Goal: Task Accomplishment & Management: Use online tool/utility

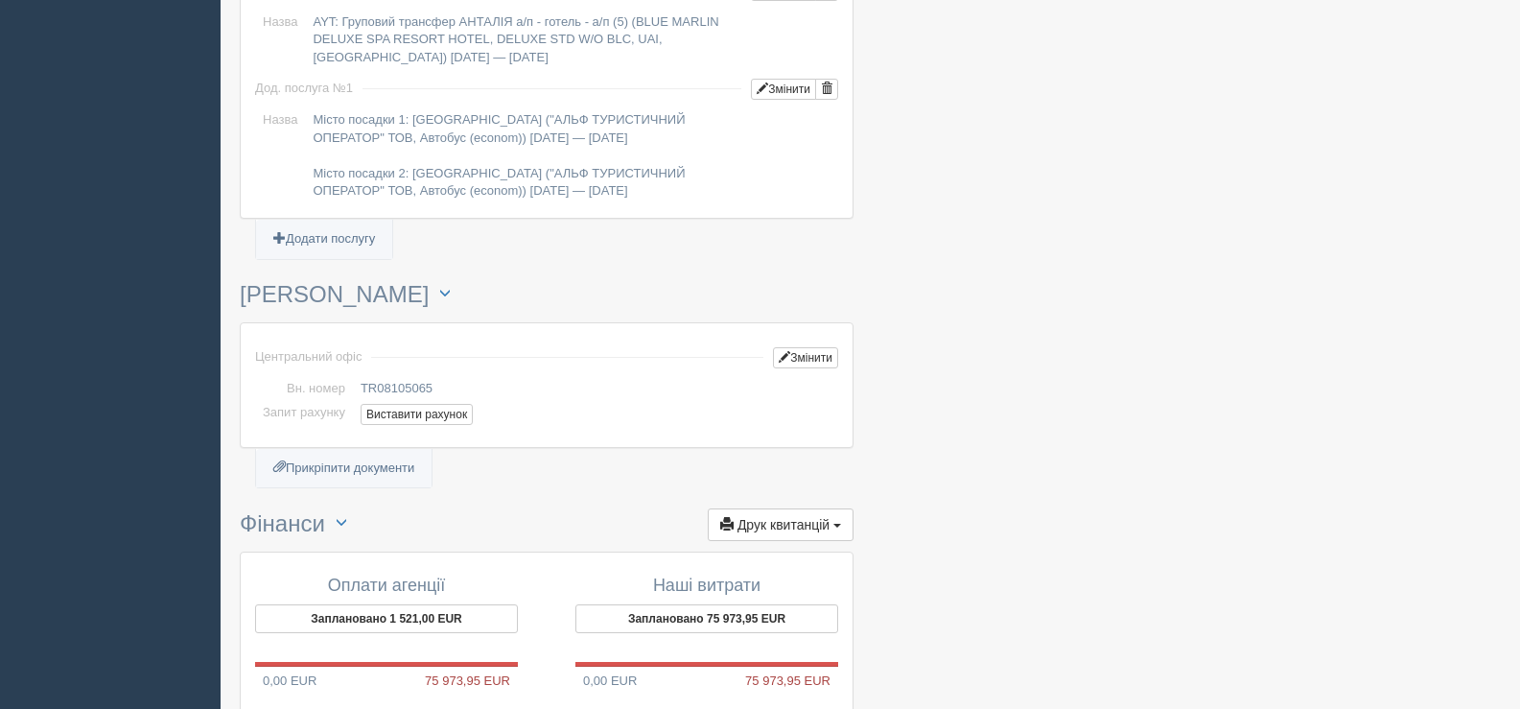
scroll to position [1918, 0]
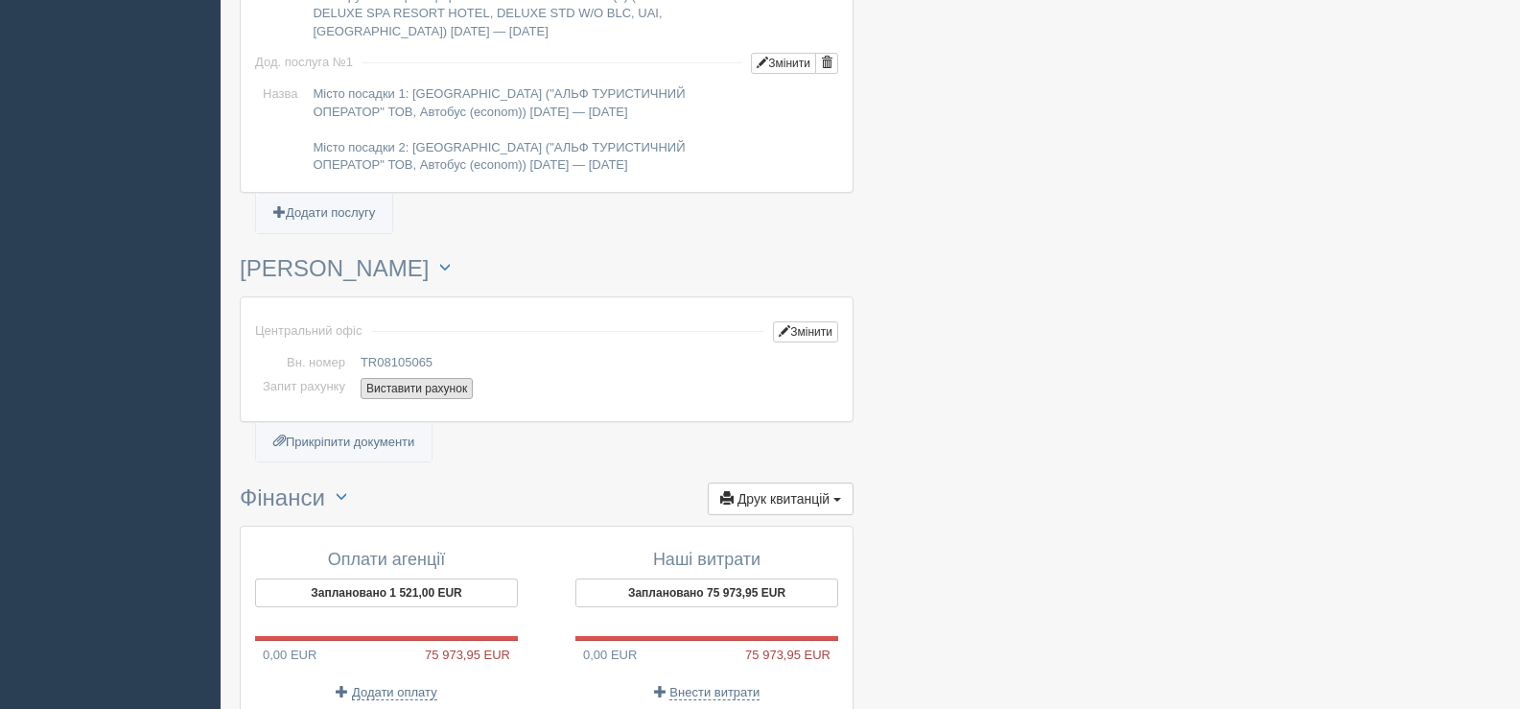
click at [413, 383] on button "Виставити рахунок" at bounding box center [417, 388] width 112 height 21
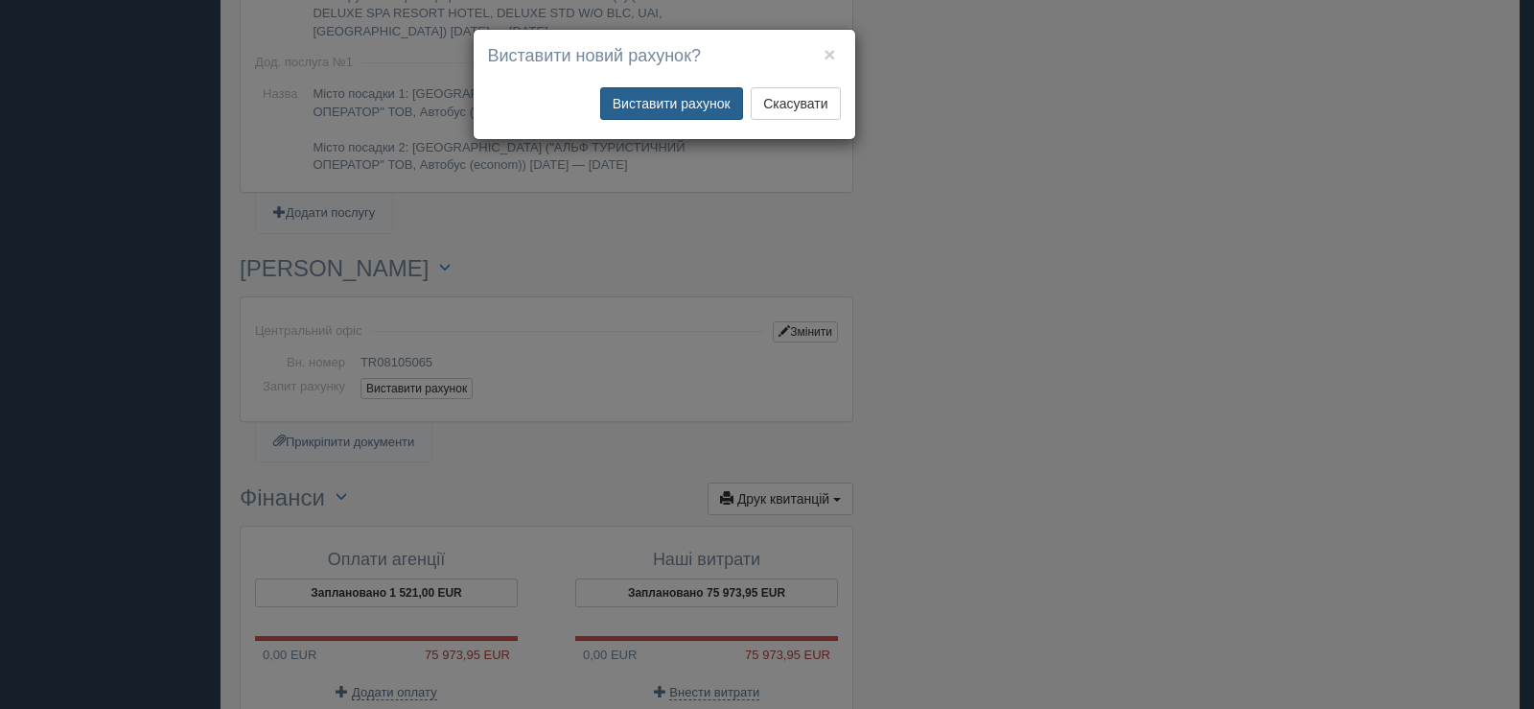
click at [689, 102] on button "Виставити рахунок" at bounding box center [671, 103] width 143 height 33
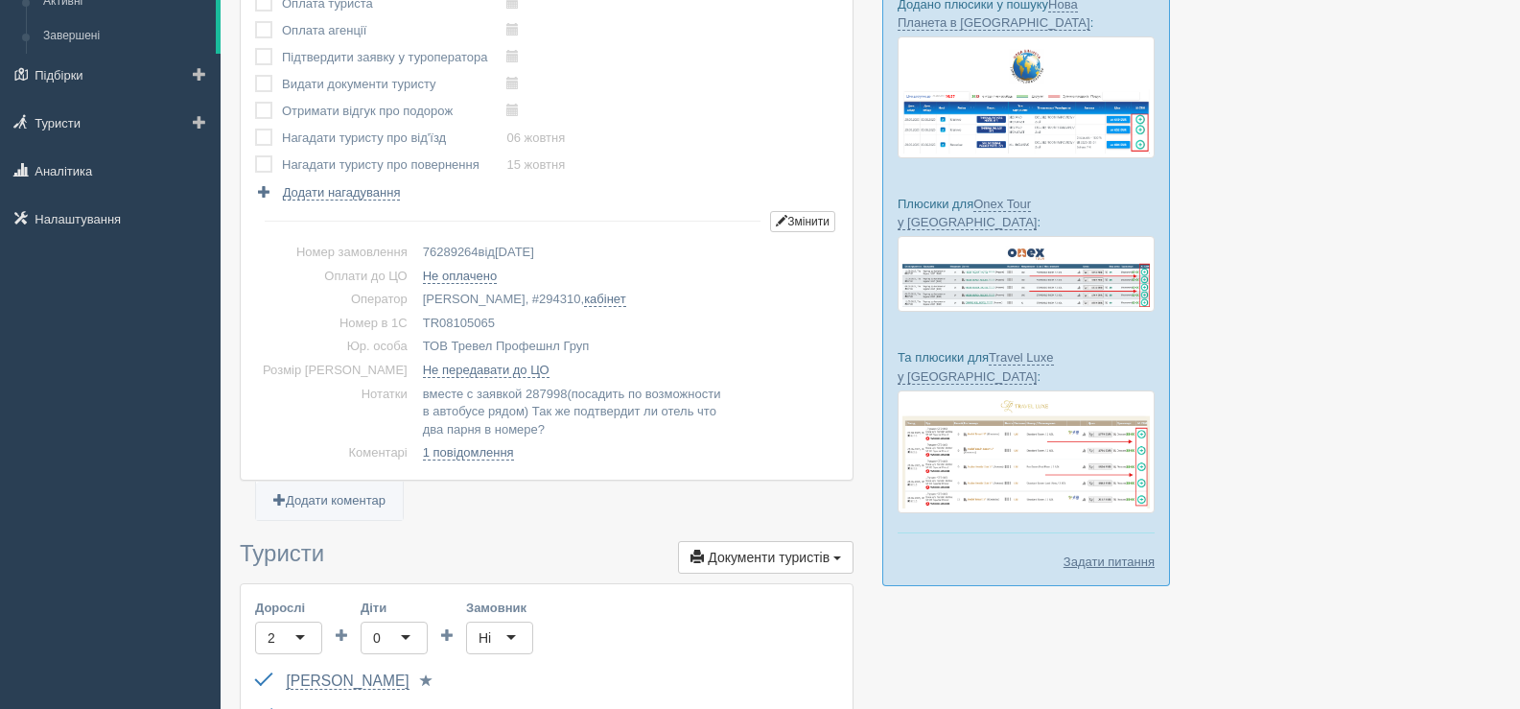
scroll to position [0, 0]
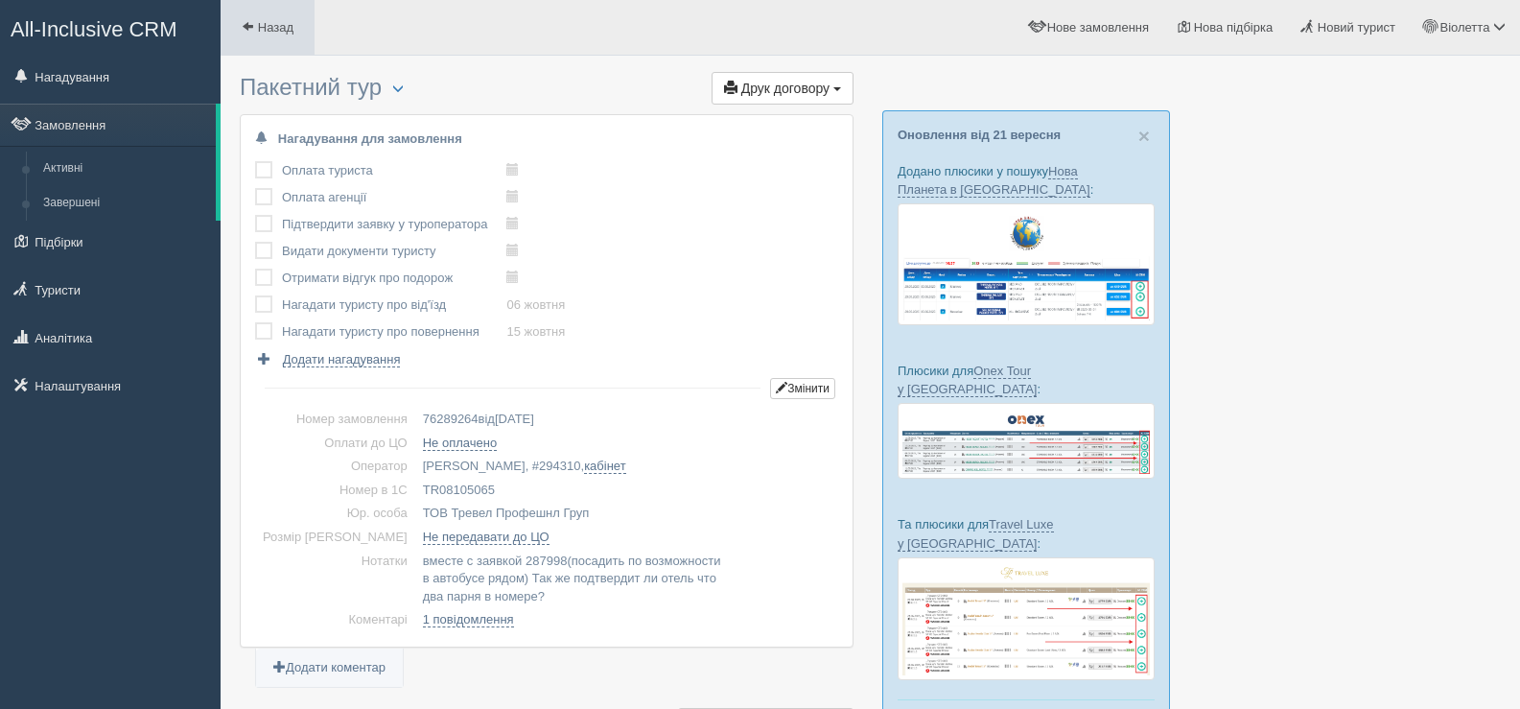
click at [239, 25] on link "Назад" at bounding box center [268, 27] width 94 height 55
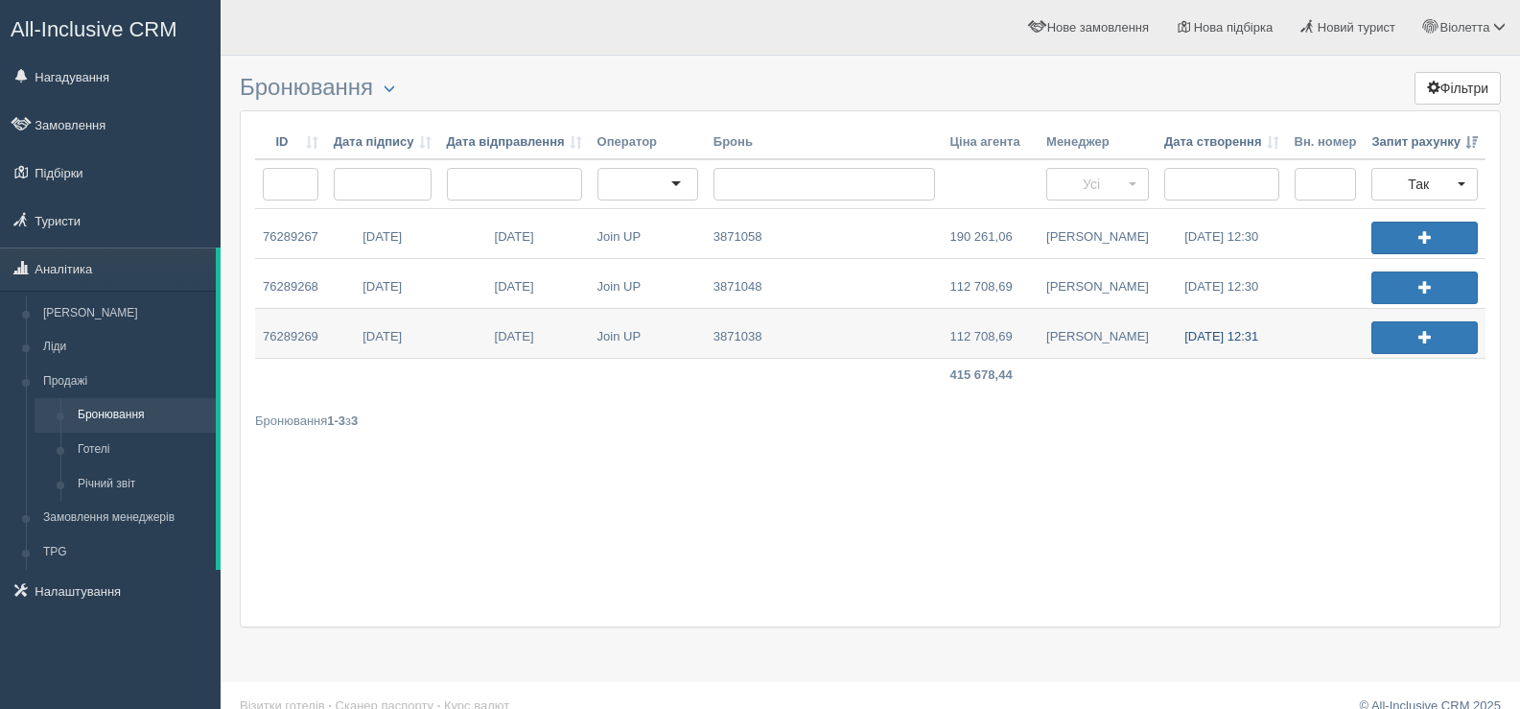
click at [1199, 340] on link "23.09.2025 12:31" at bounding box center [1221, 333] width 130 height 49
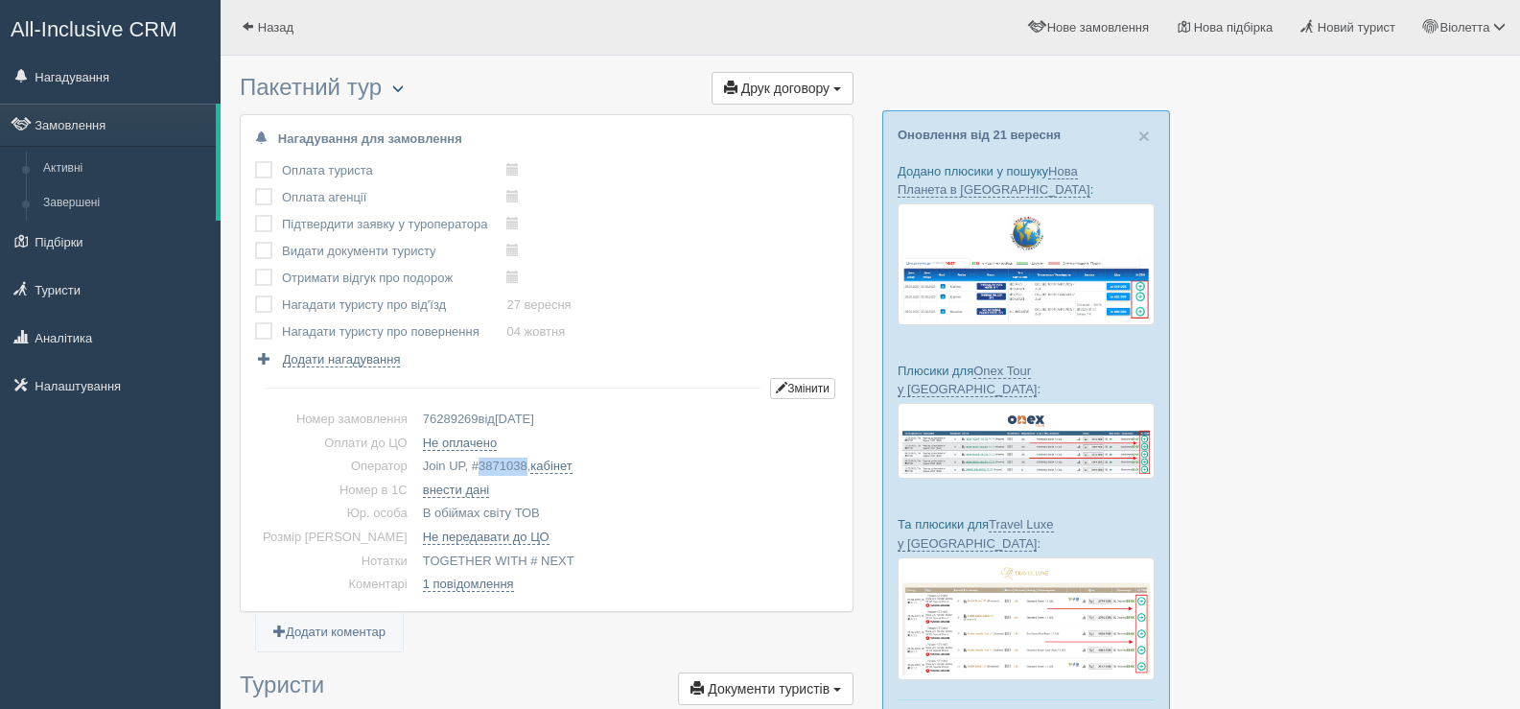
click at [404, 85] on span "button" at bounding box center [398, 88] width 12 height 12
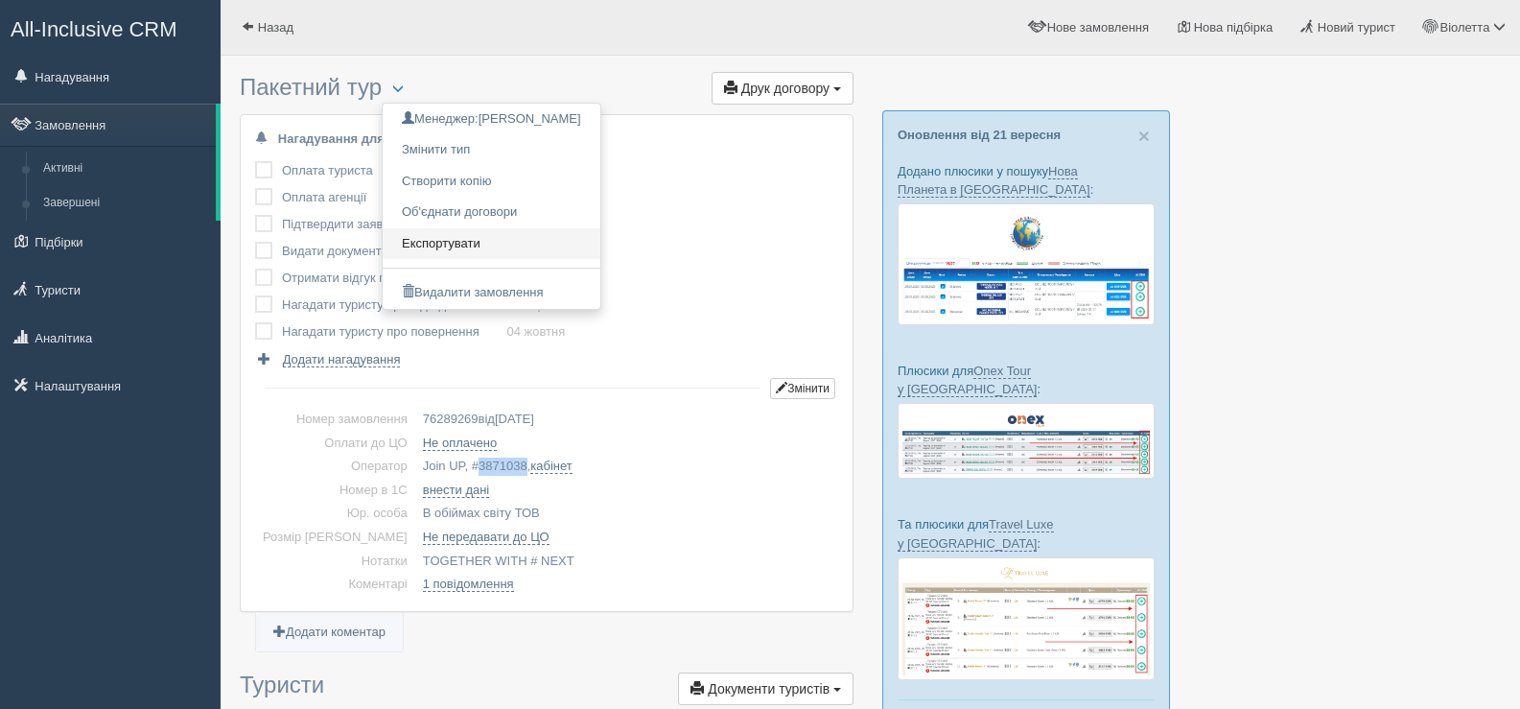
click at [457, 243] on link "Експортувати" at bounding box center [492, 244] width 218 height 32
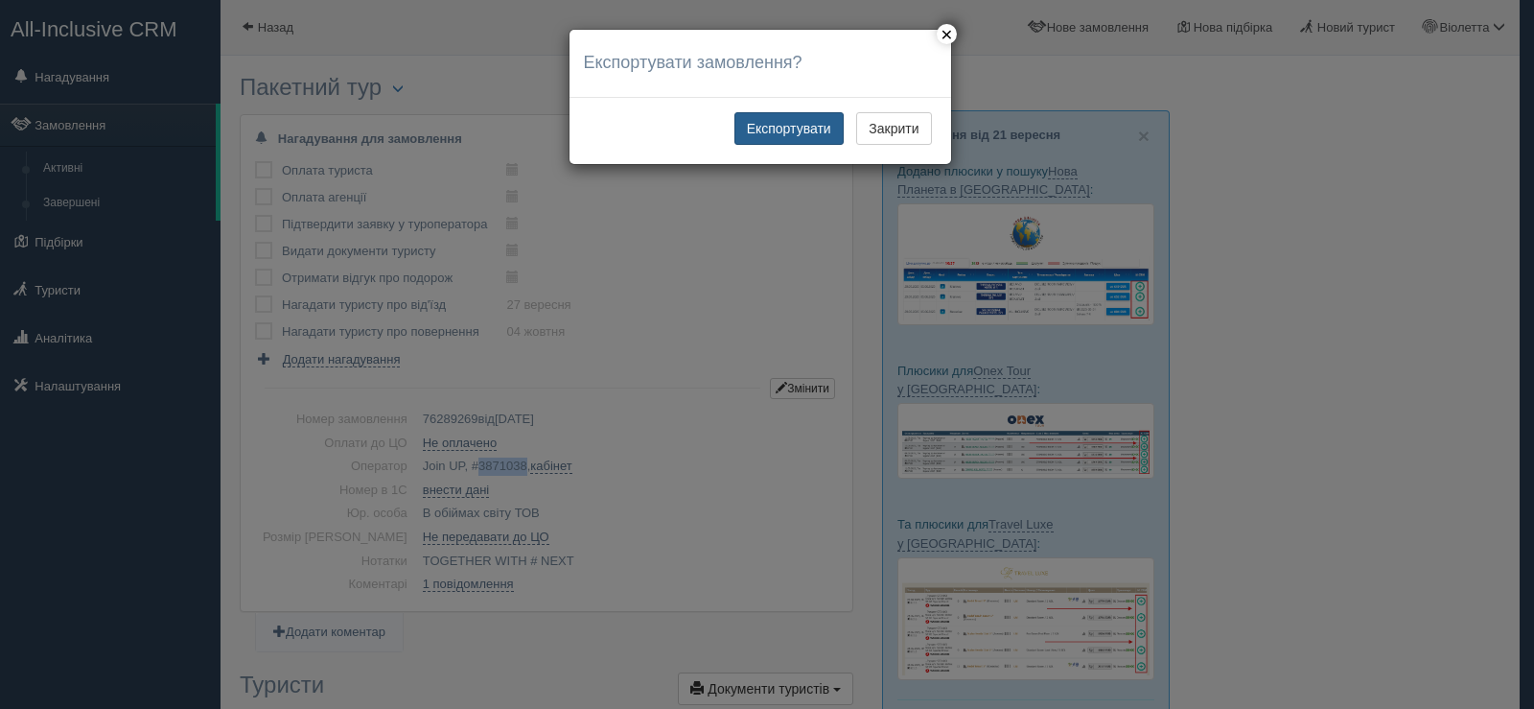
click at [773, 128] on button "Експортувати" at bounding box center [788, 128] width 109 height 33
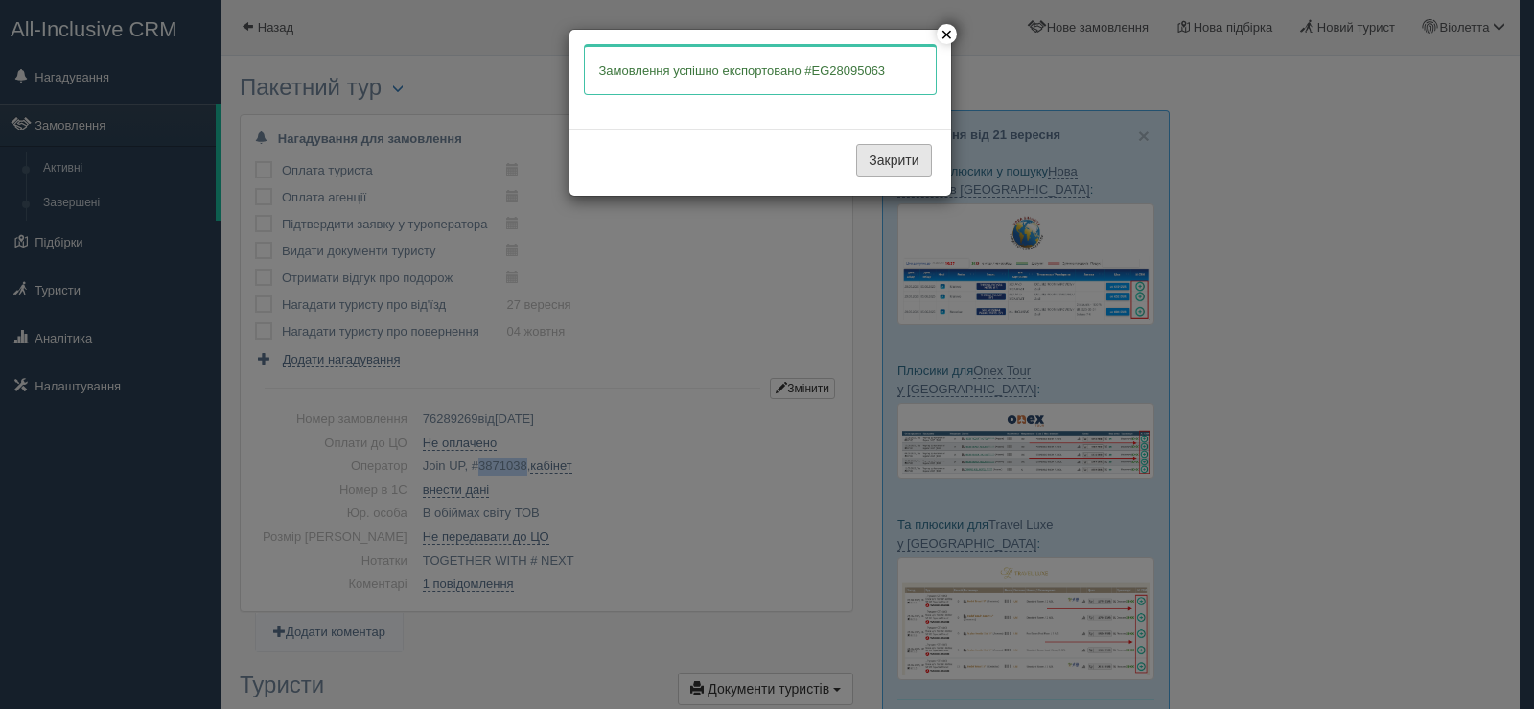
click at [907, 168] on button "Закрити" at bounding box center [893, 160] width 75 height 33
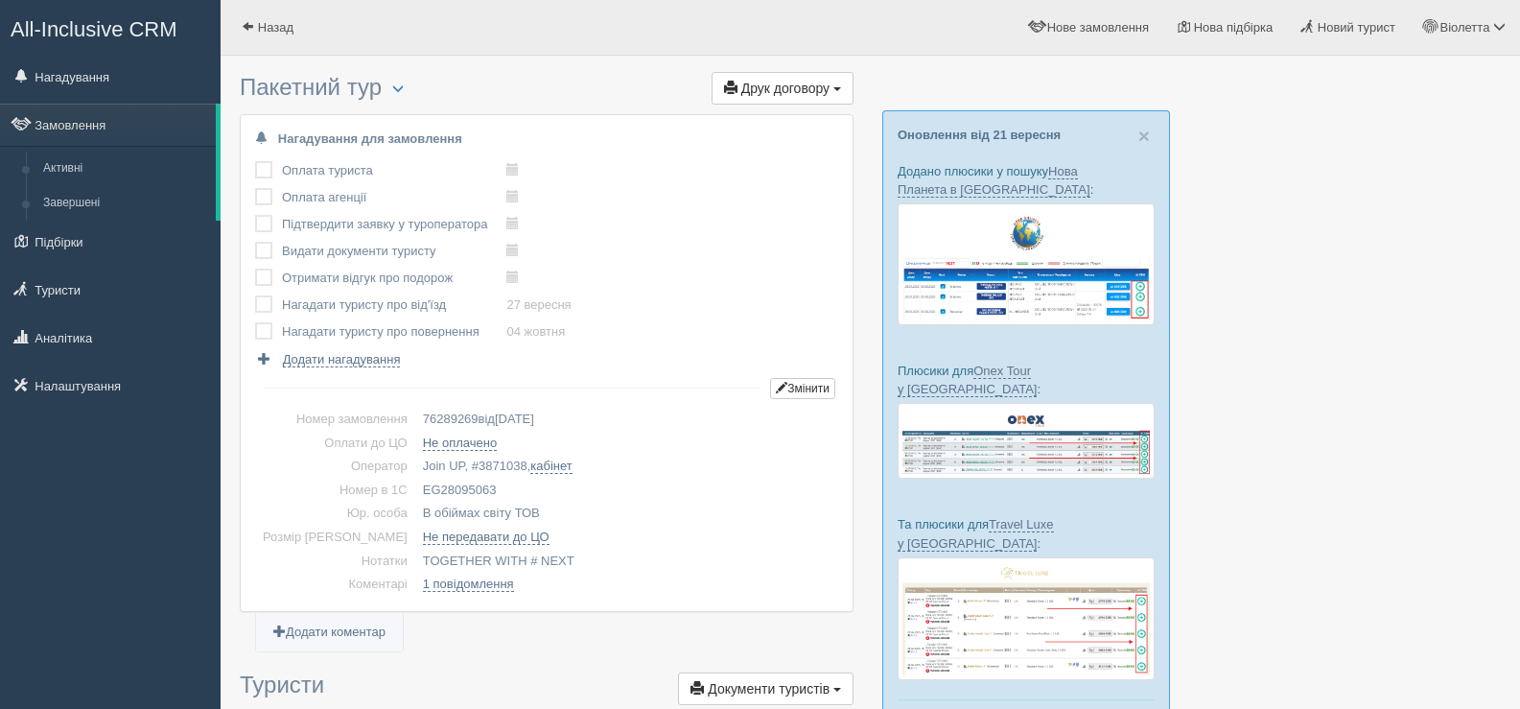
drag, startPoint x: 461, startPoint y: 491, endPoint x: 390, endPoint y: 487, distance: 71.1
click at [415, 487] on td "EG28095063" at bounding box center [626, 490] width 423 height 24
copy td "EG28095063"
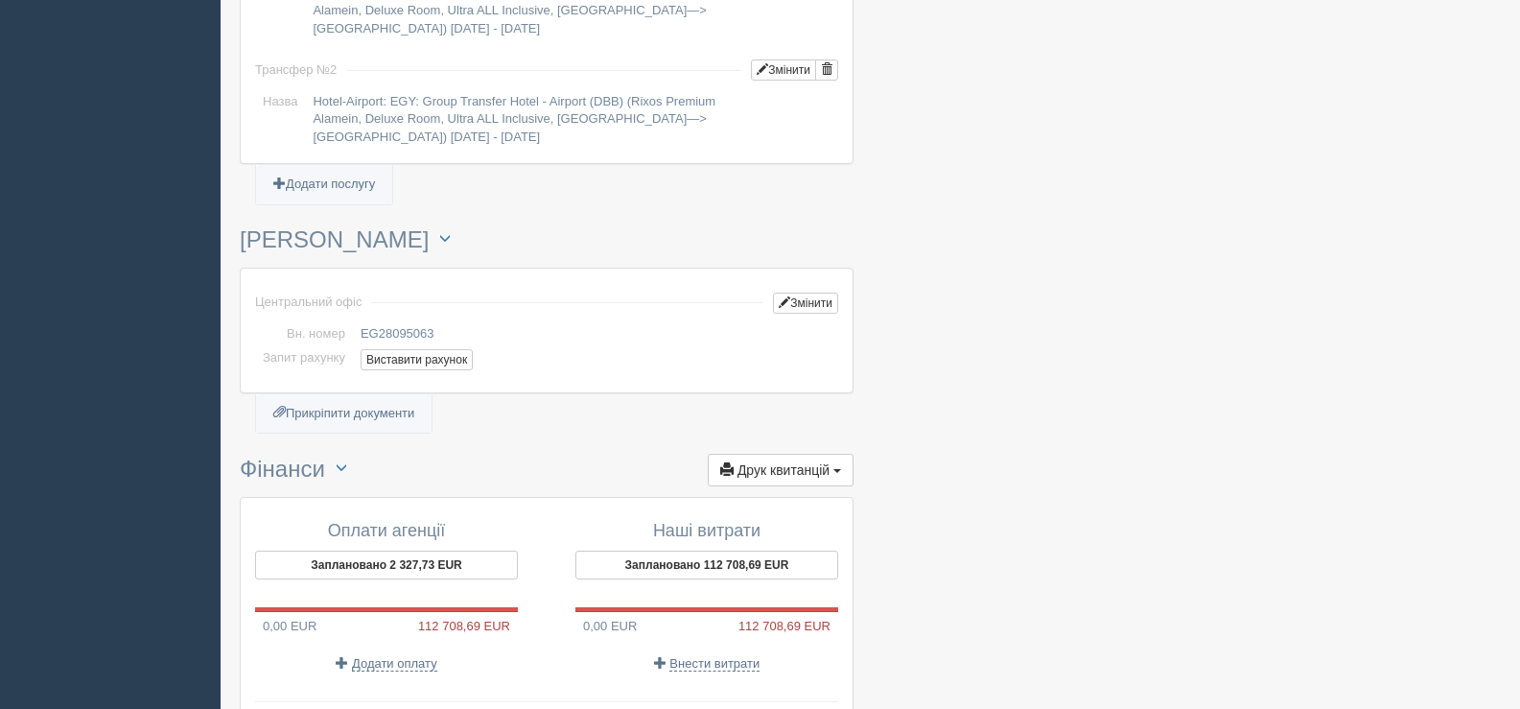
scroll to position [1822, 0]
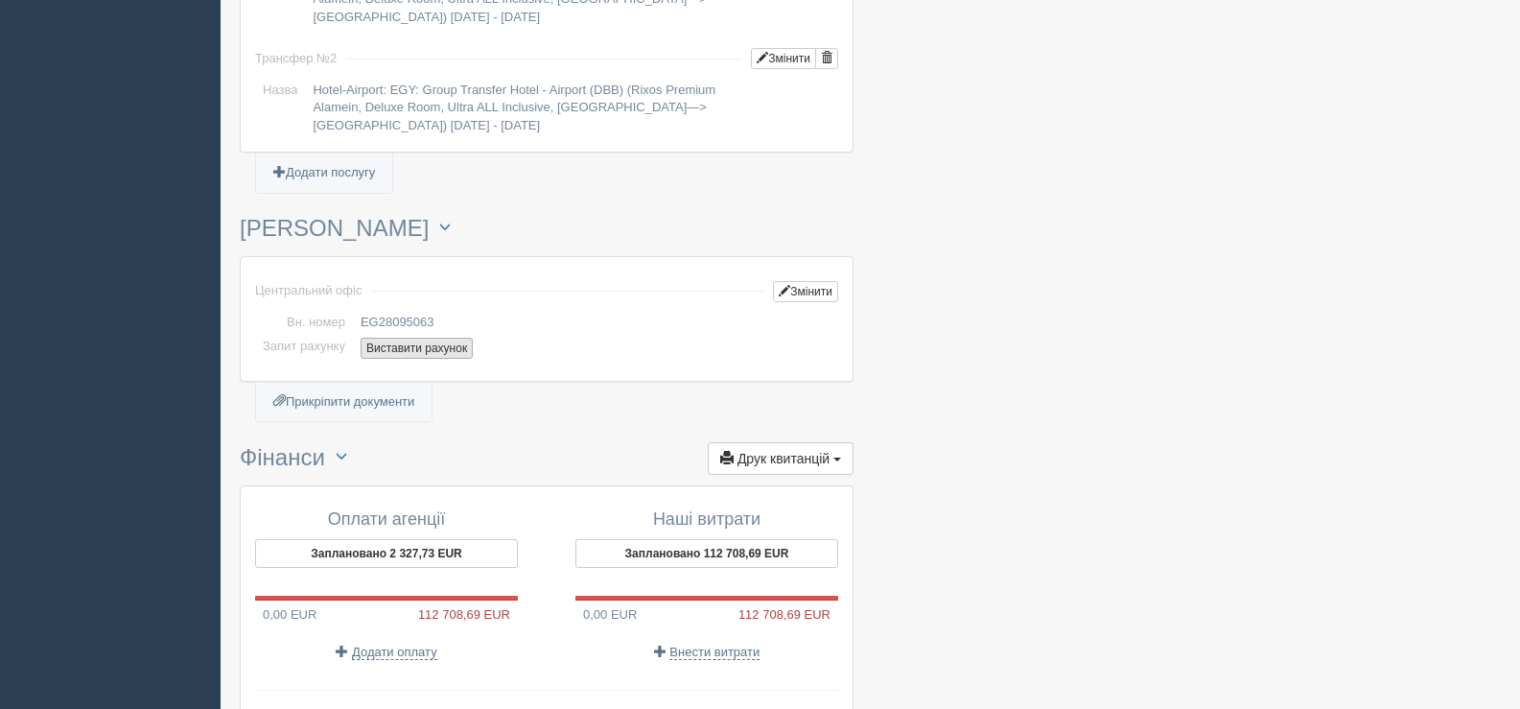
click at [404, 343] on button "Виставити рахунок" at bounding box center [417, 348] width 112 height 21
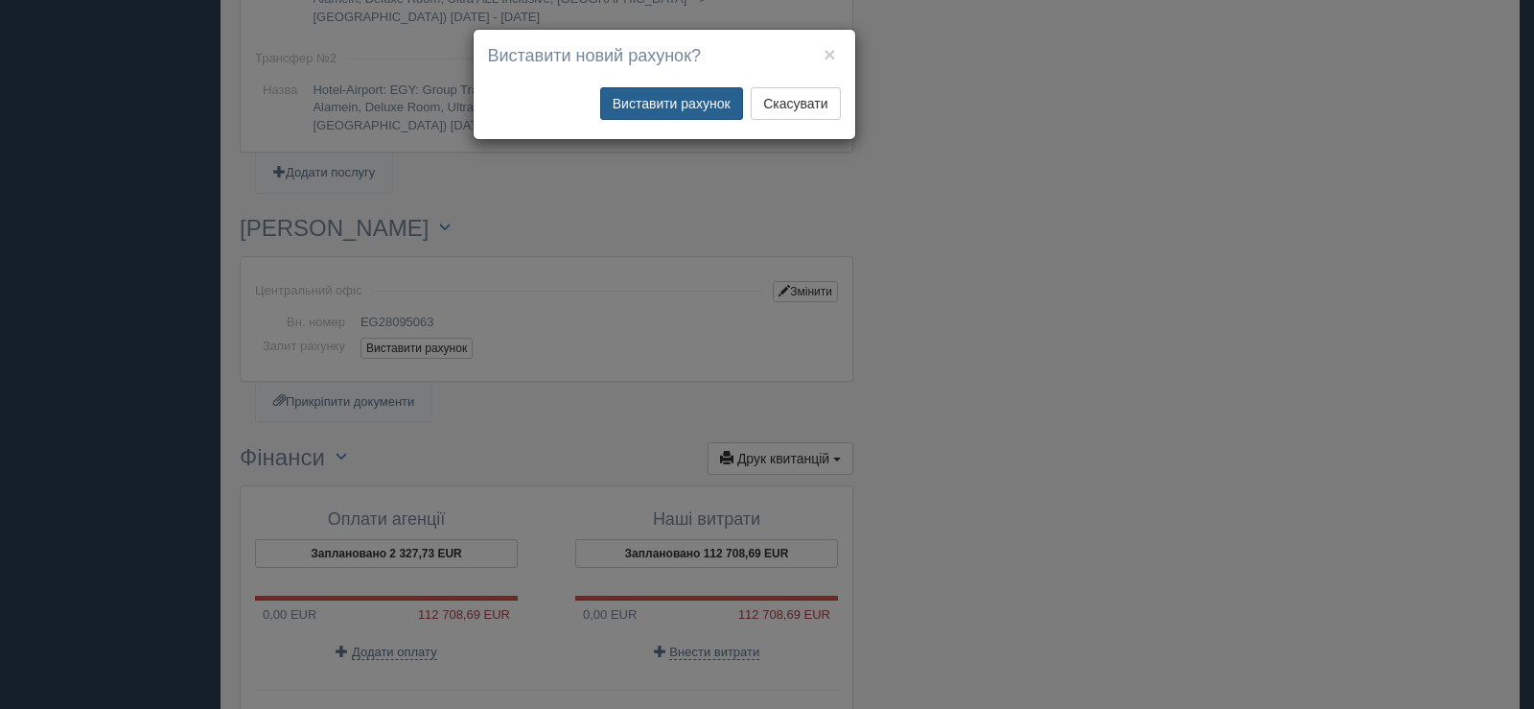
click at [677, 107] on button "Виставити рахунок" at bounding box center [671, 103] width 143 height 33
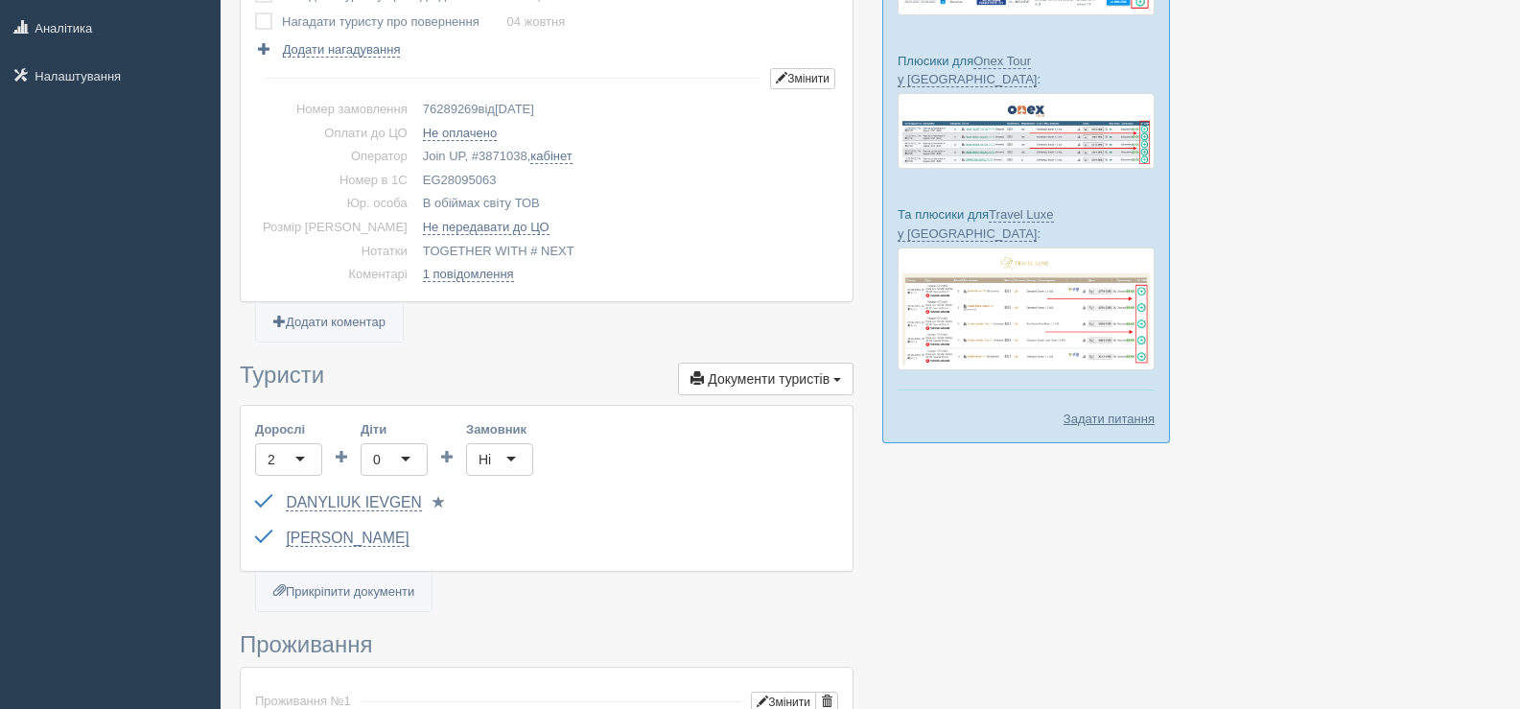
scroll to position [0, 0]
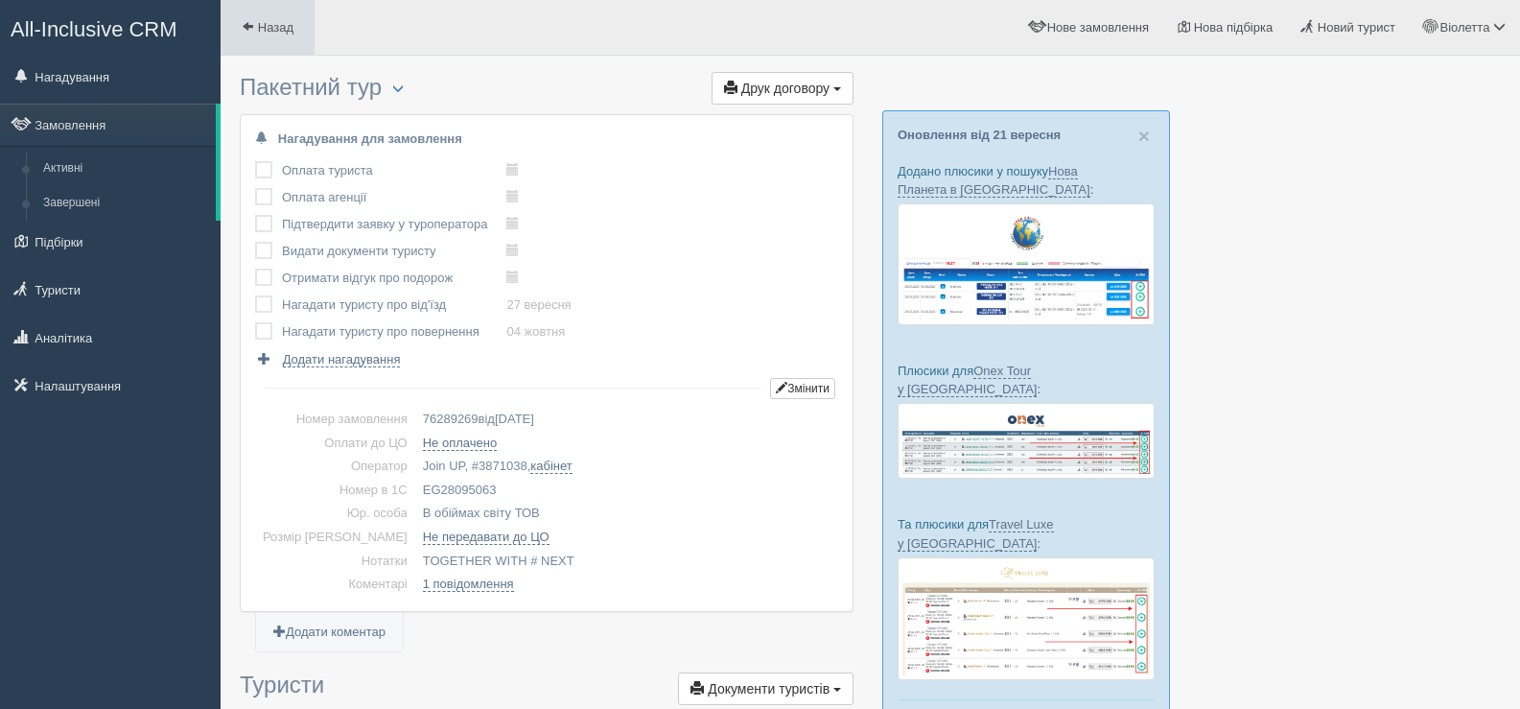
click at [250, 20] on span at bounding box center [248, 26] width 12 height 12
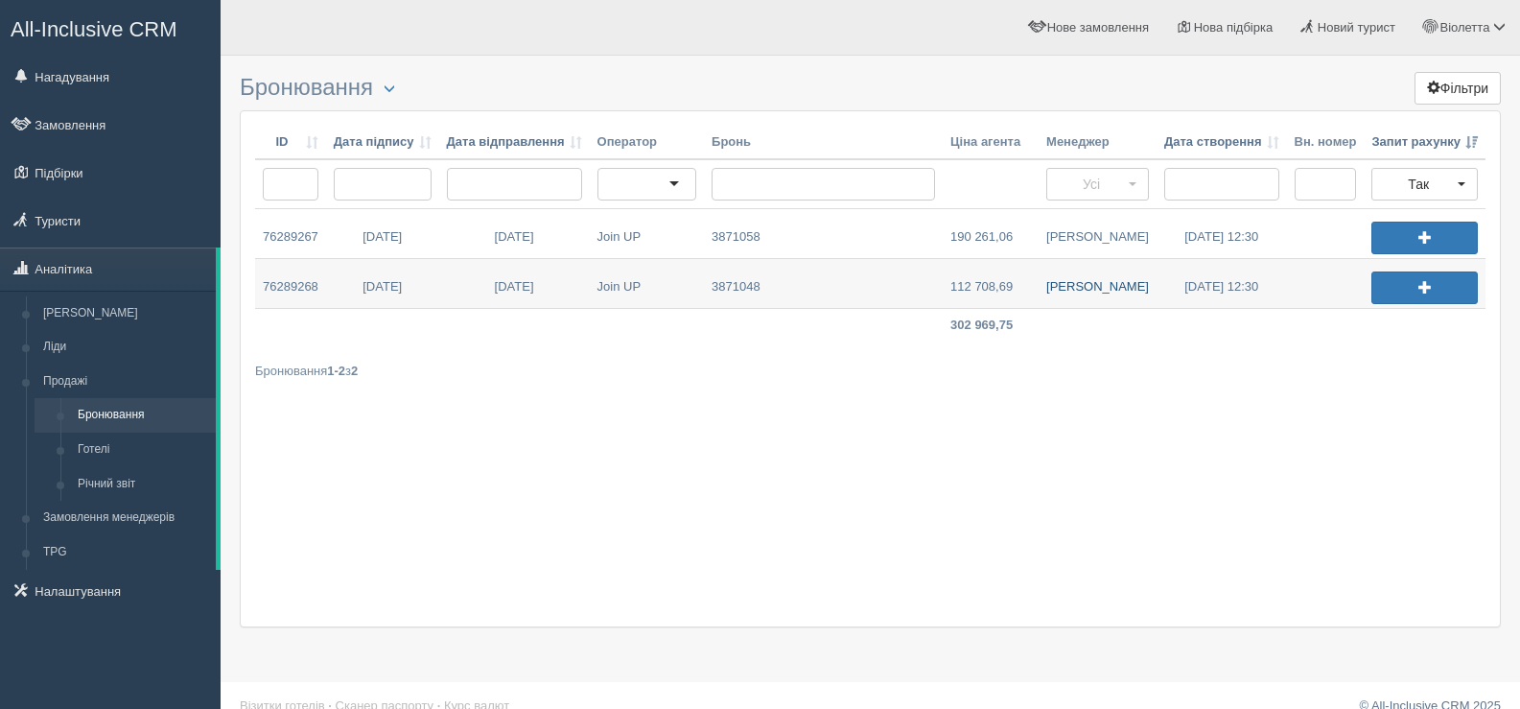
click at [1086, 283] on link "Валентина Г." at bounding box center [1097, 283] width 118 height 49
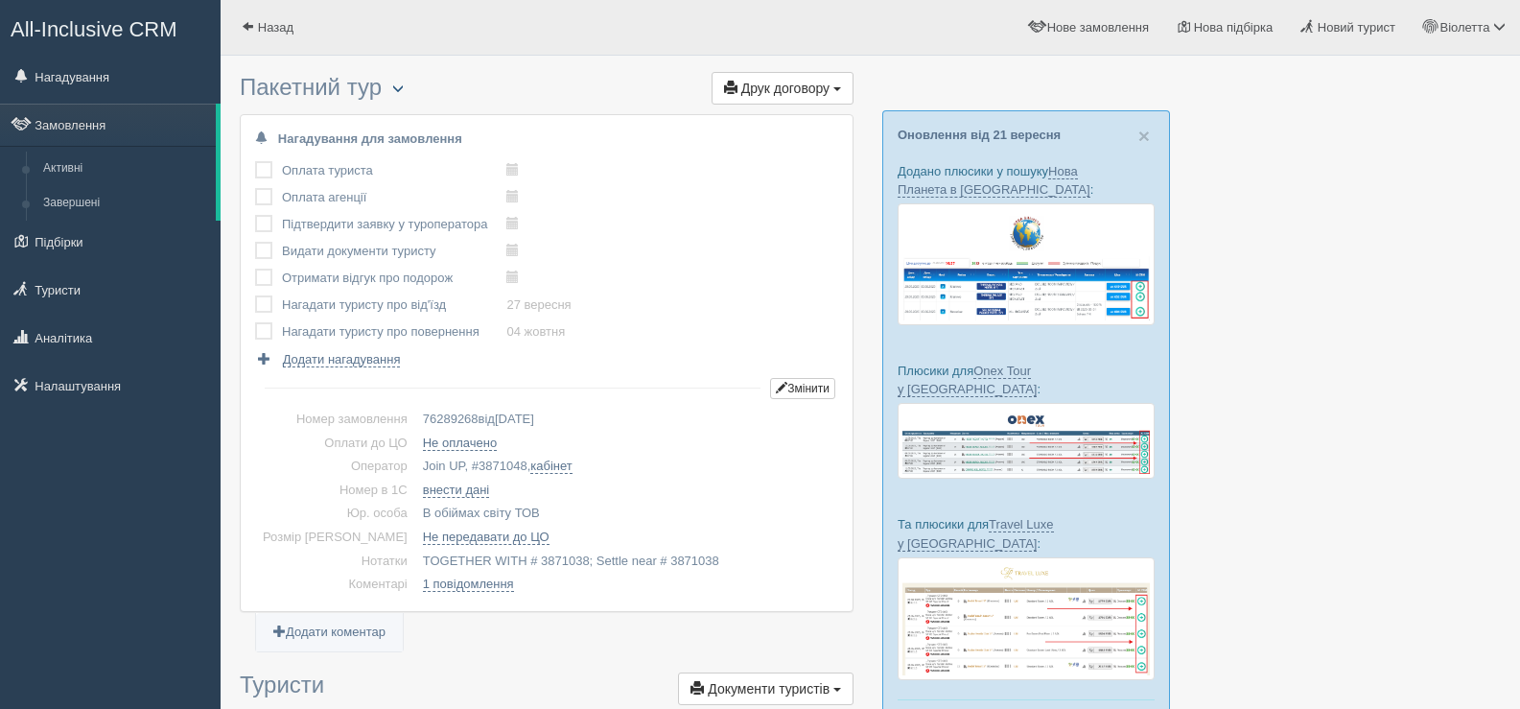
click at [398, 90] on span "button" at bounding box center [398, 88] width 12 height 12
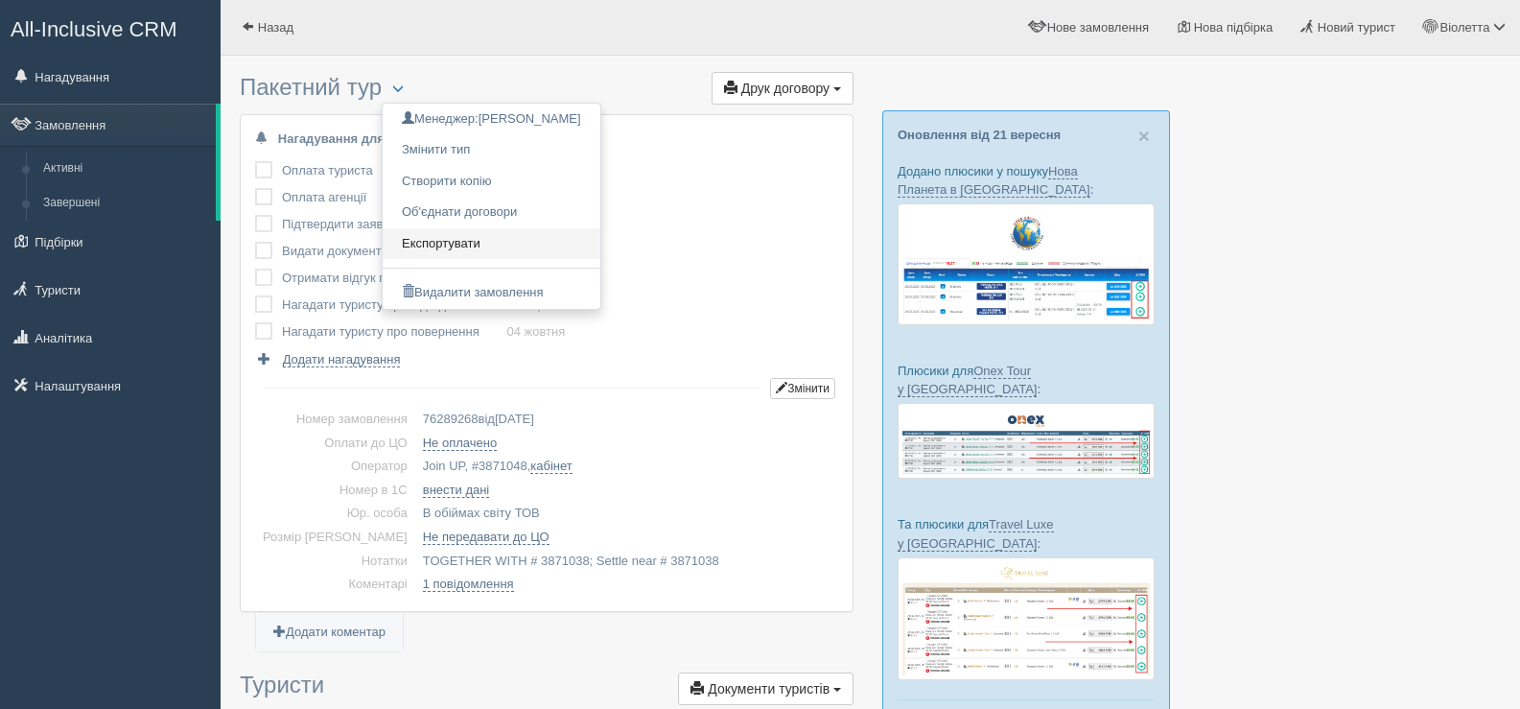
click at [456, 245] on link "Експортувати" at bounding box center [492, 244] width 218 height 32
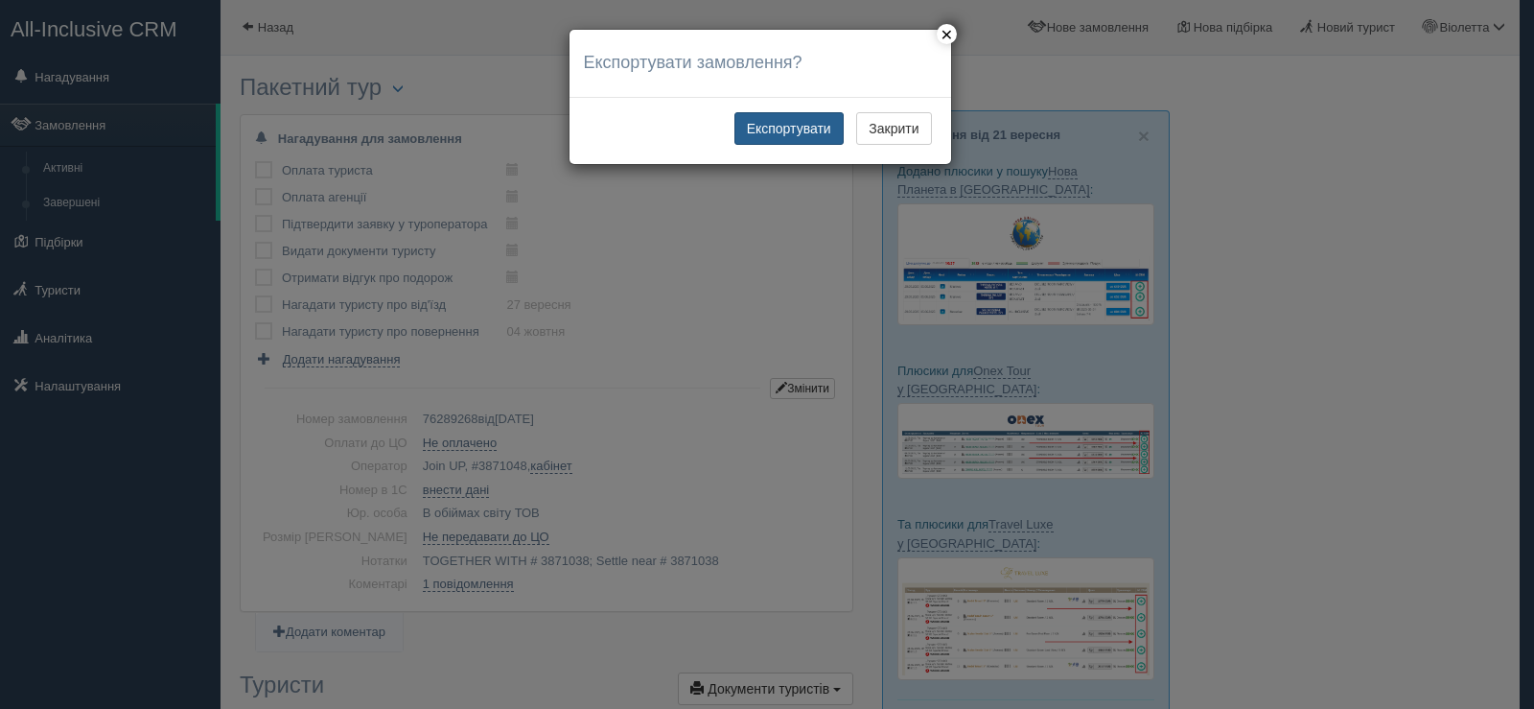
click at [781, 126] on button "Експортувати" at bounding box center [788, 128] width 109 height 33
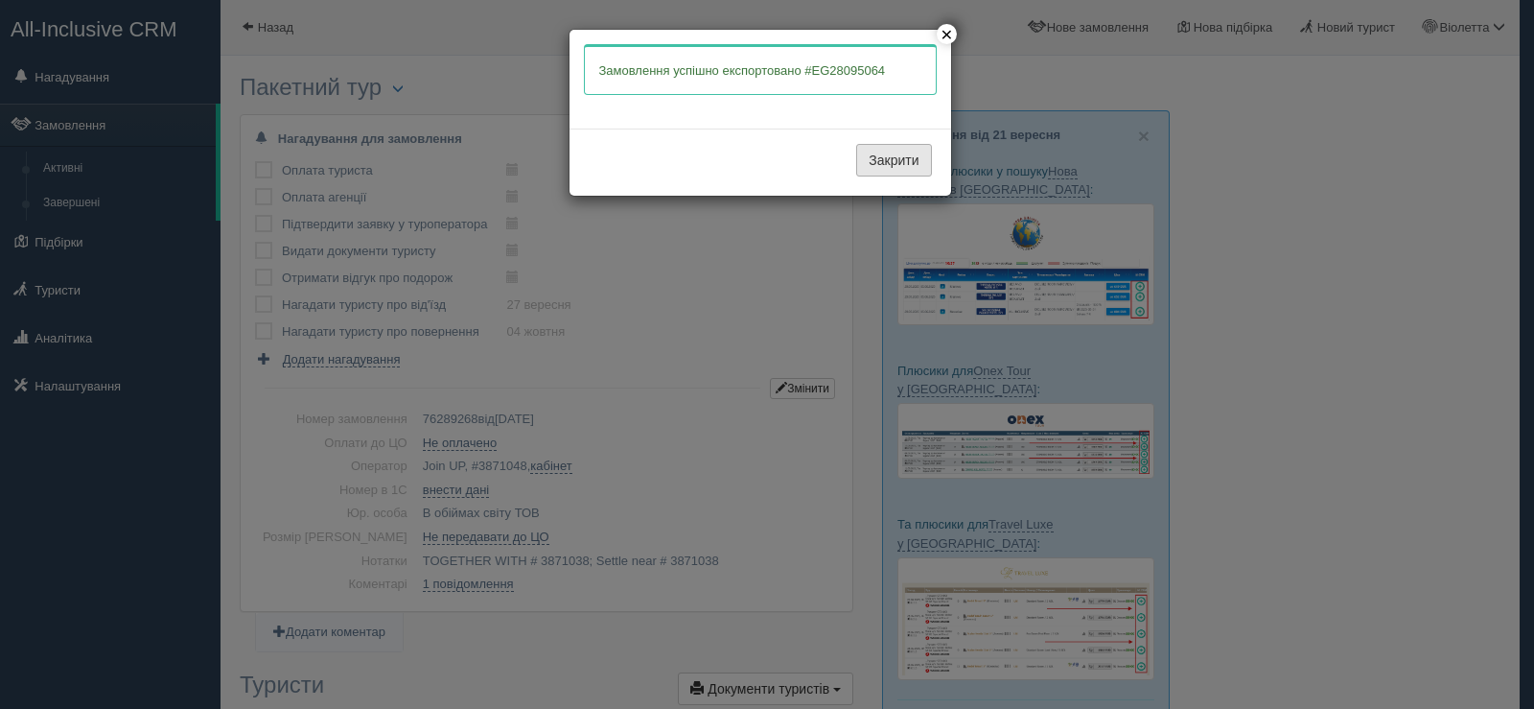
click at [881, 161] on button "Закрити" at bounding box center [893, 160] width 75 height 33
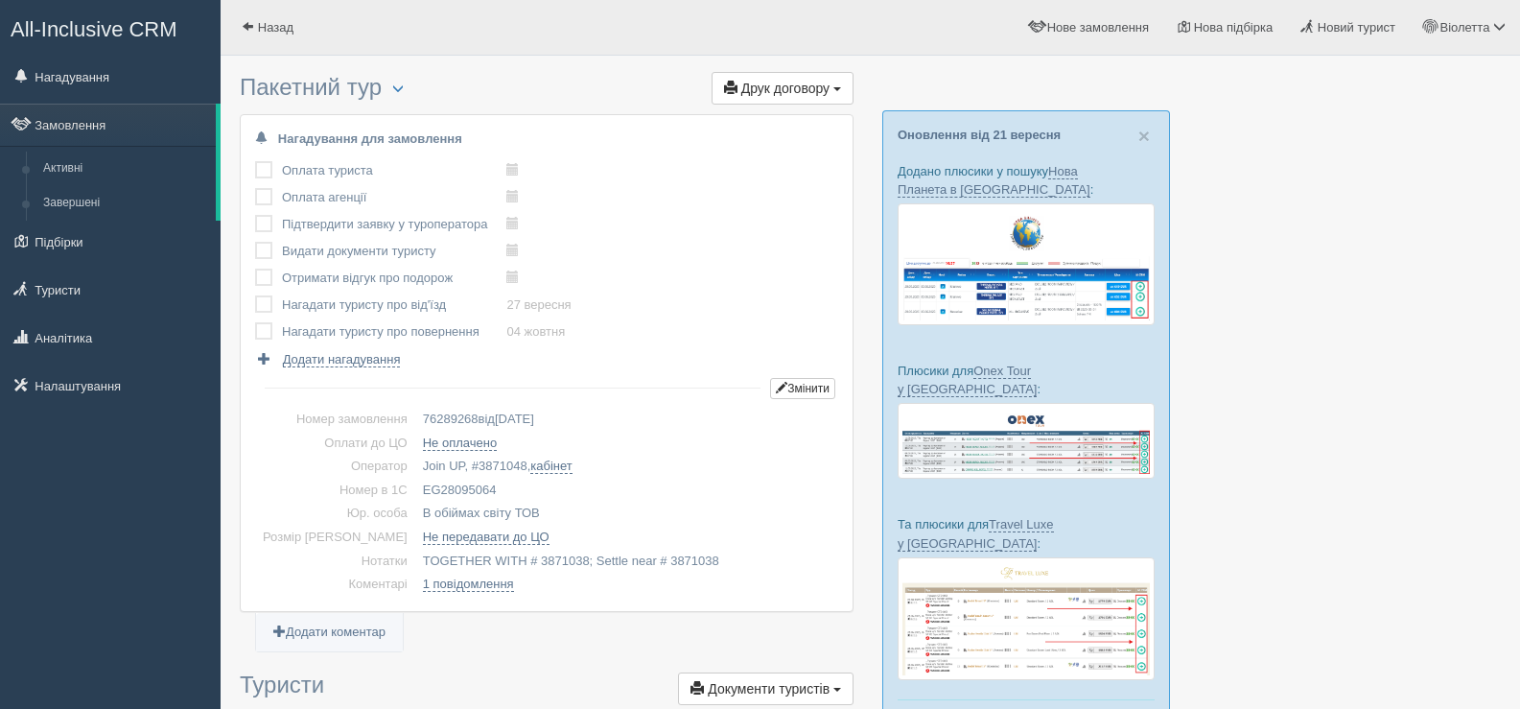
drag, startPoint x: 465, startPoint y: 484, endPoint x: 392, endPoint y: 485, distance: 72.9
click at [415, 485] on td "EG28095064" at bounding box center [626, 490] width 423 height 24
copy td "EG28095064"
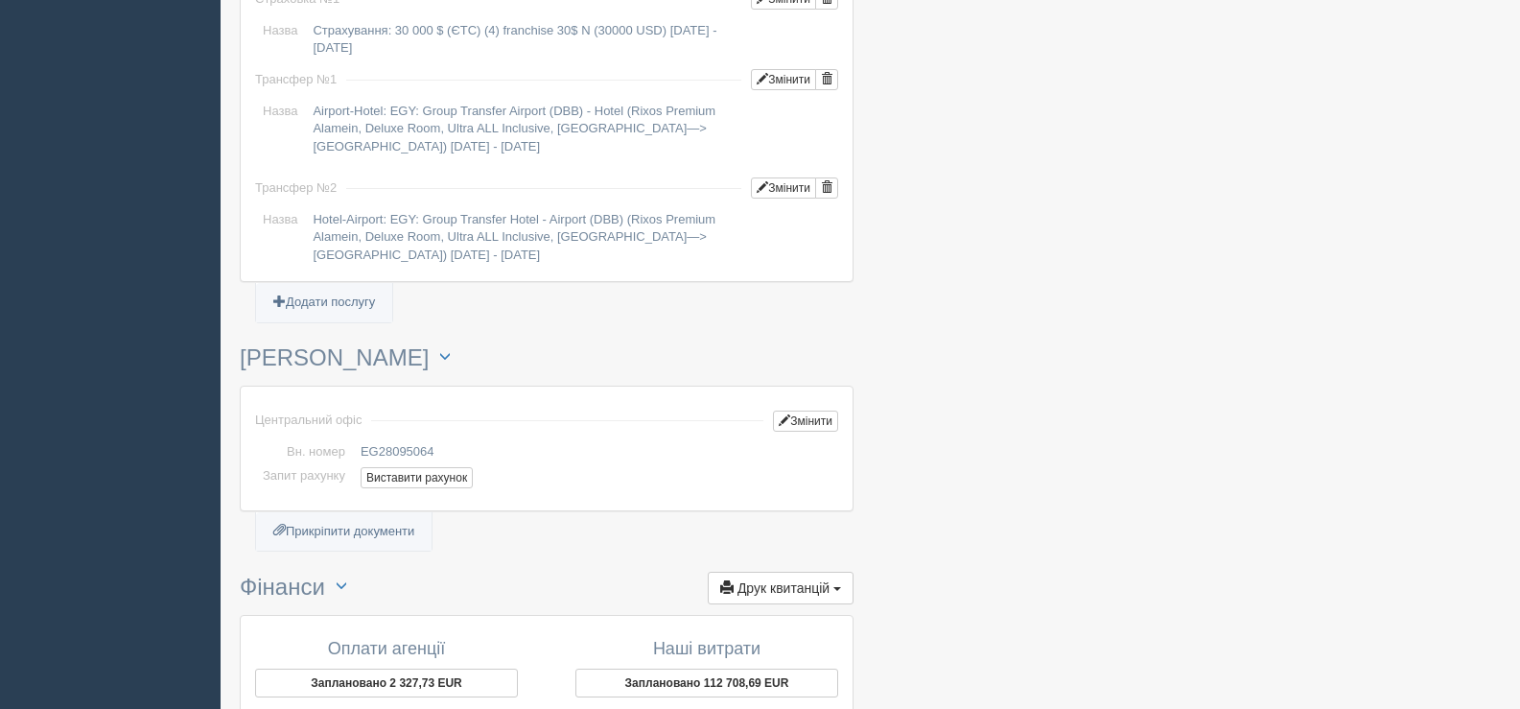
scroll to position [1726, 0]
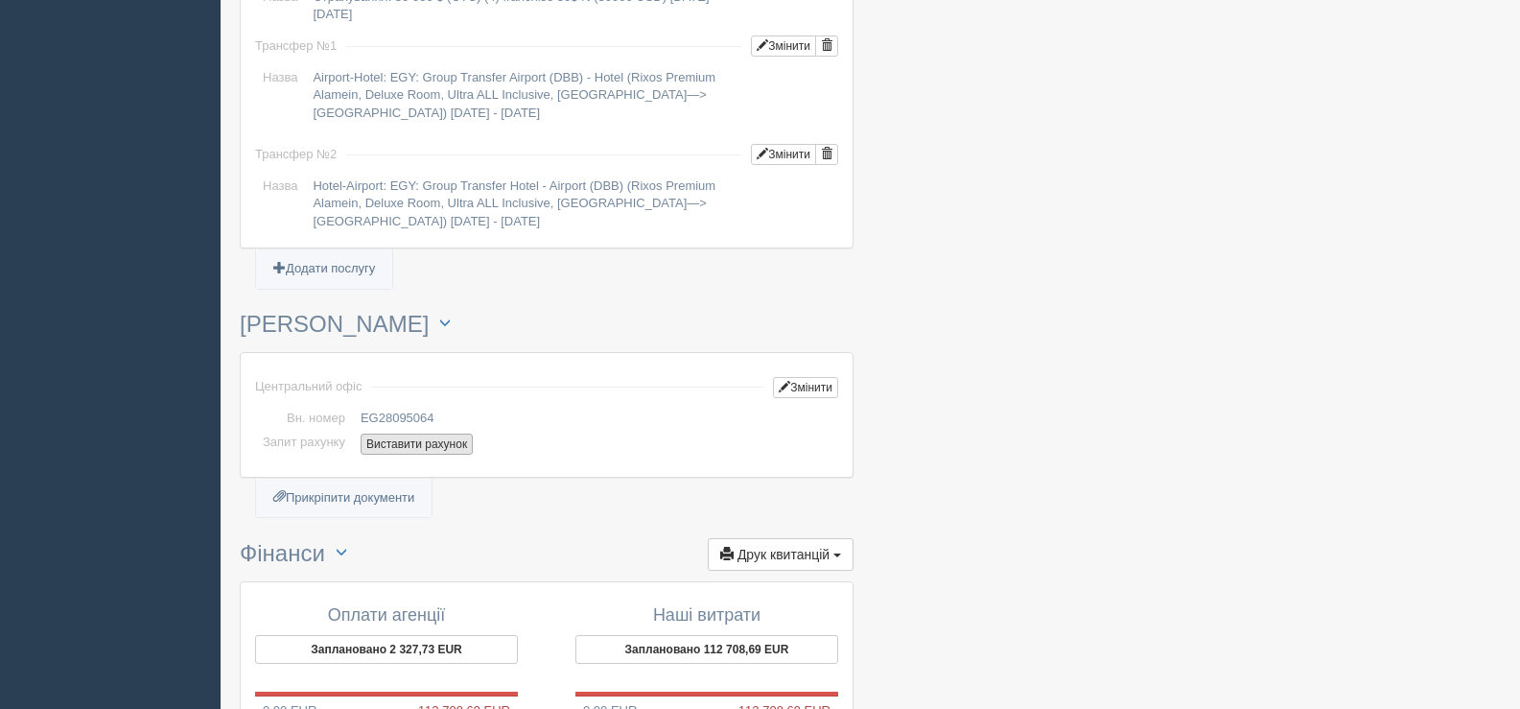
click at [399, 441] on button "Виставити рахунок" at bounding box center [417, 443] width 112 height 21
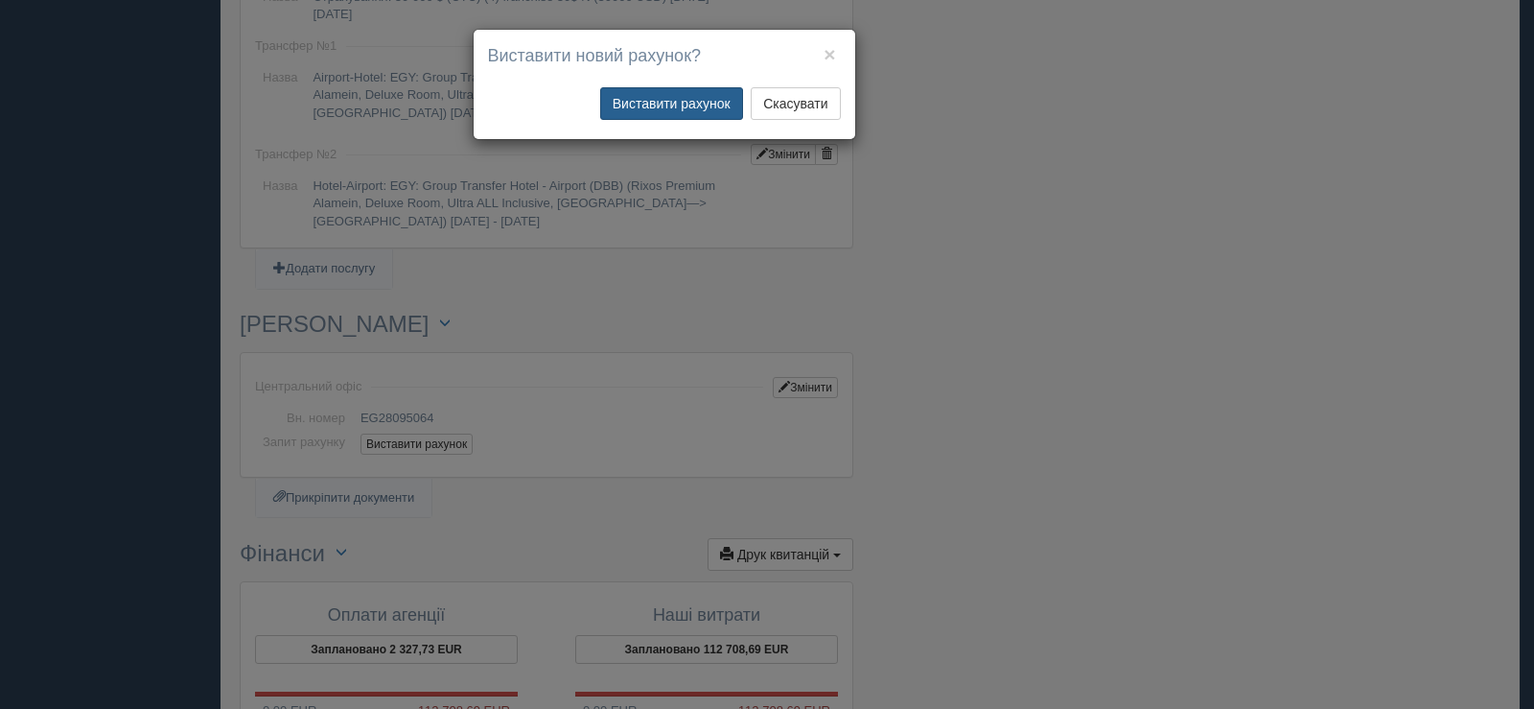
click at [655, 109] on button "Виставити рахунок" at bounding box center [671, 103] width 143 height 33
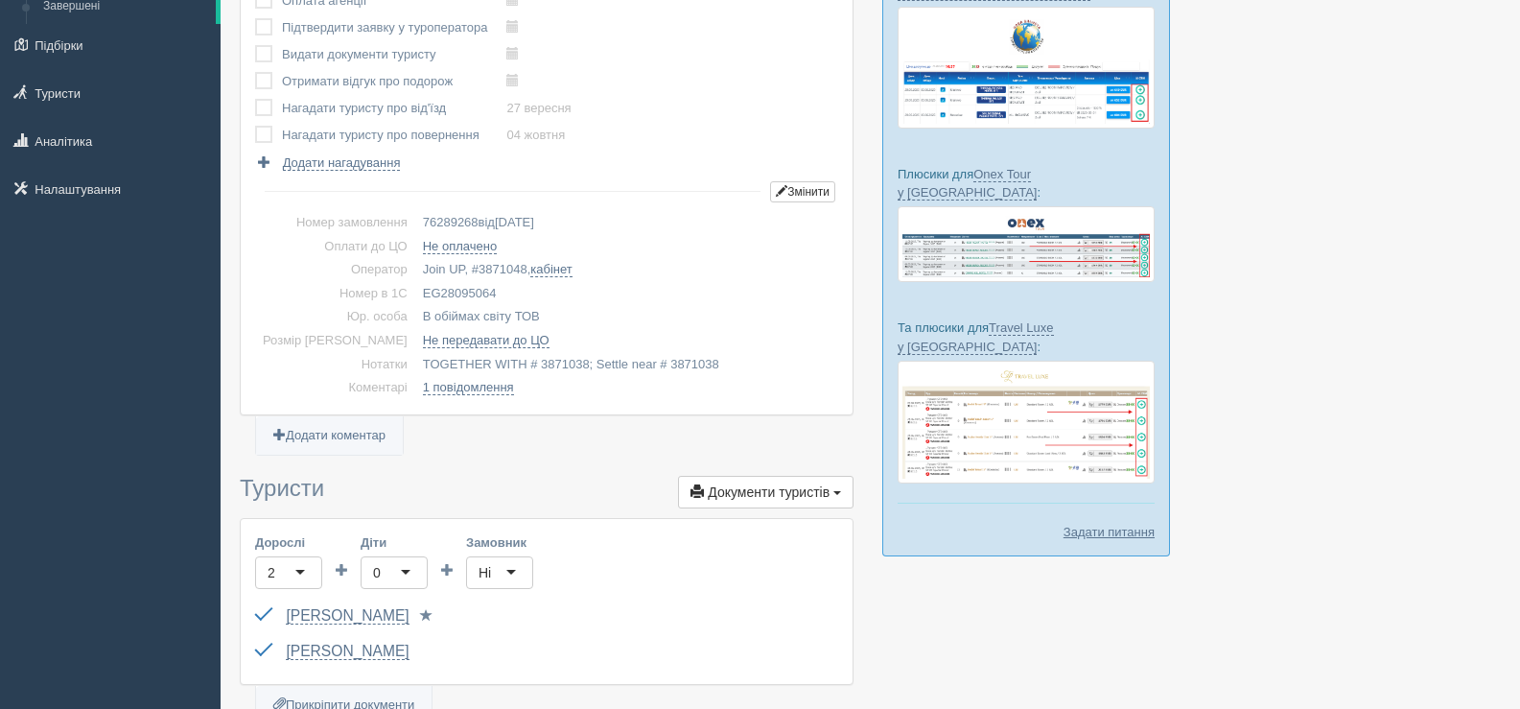
scroll to position [0, 0]
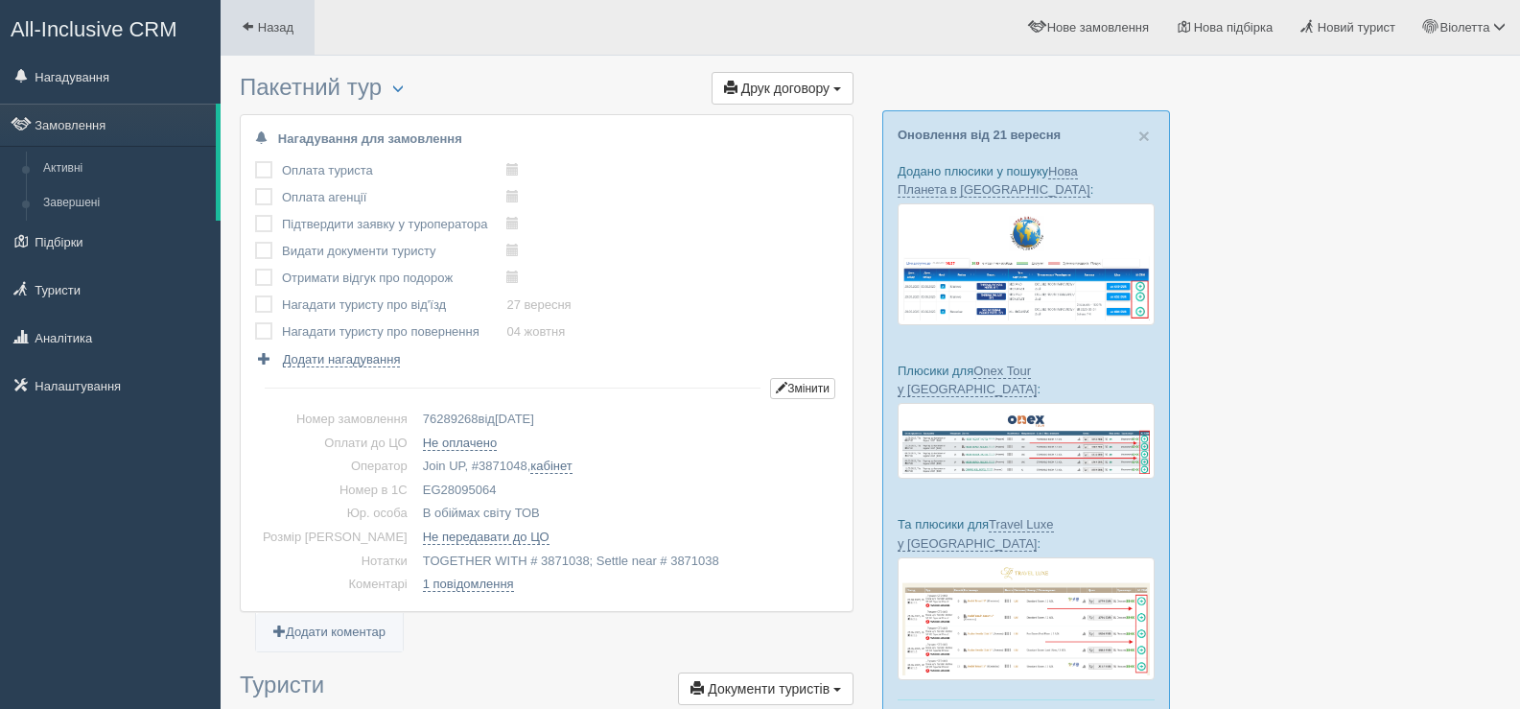
click at [248, 20] on span at bounding box center [248, 26] width 12 height 12
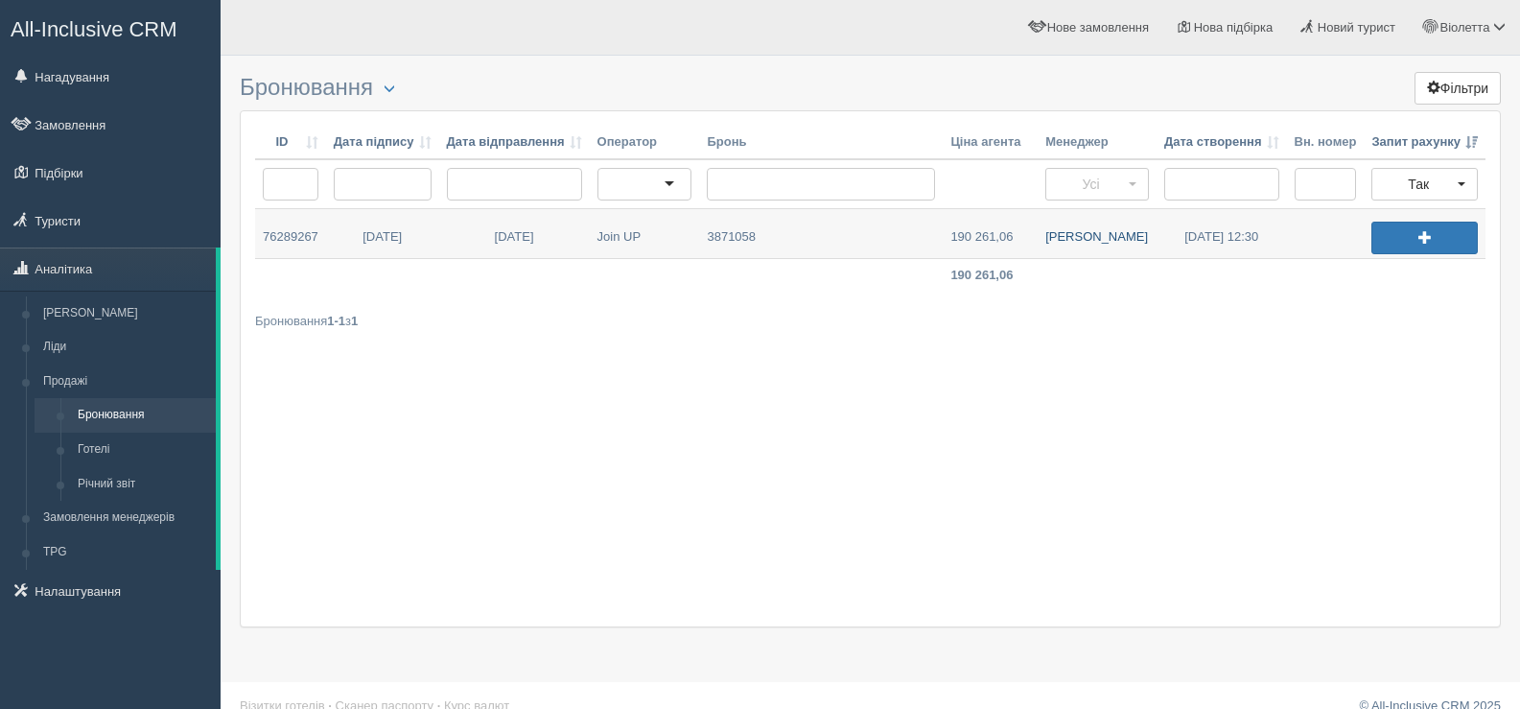
click at [1091, 236] on link "[PERSON_NAME]" at bounding box center [1096, 233] width 118 height 49
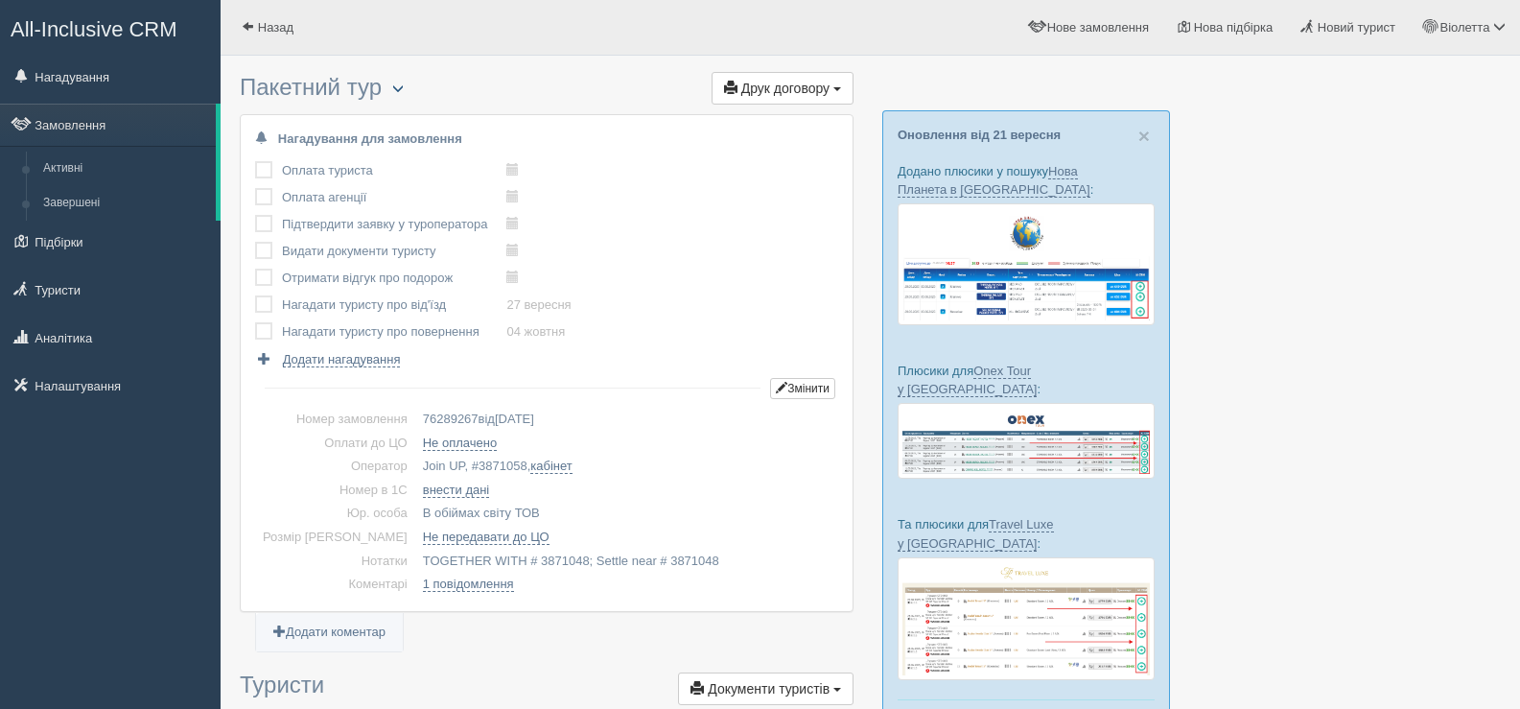
click at [404, 82] on span "button" at bounding box center [398, 88] width 12 height 12
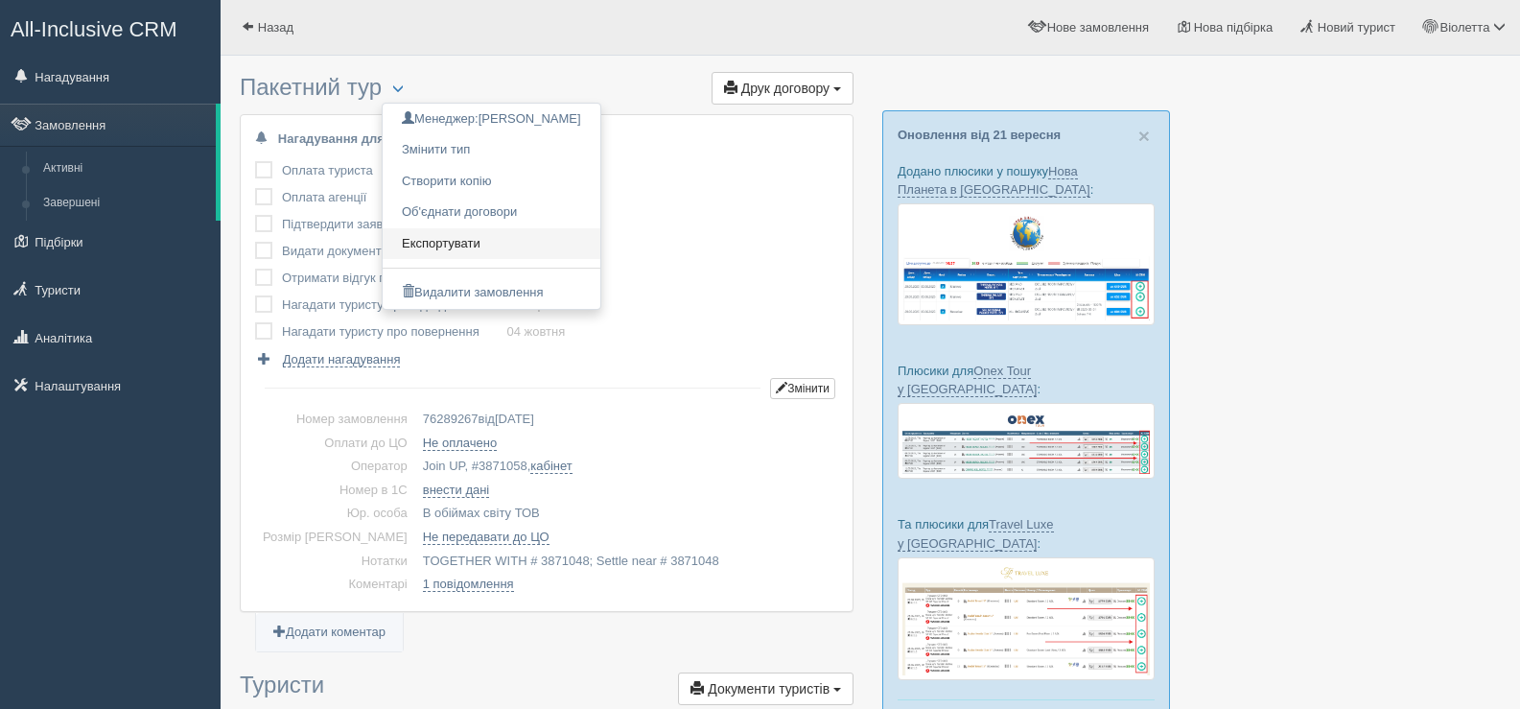
click at [453, 238] on link "Експортувати" at bounding box center [492, 244] width 218 height 32
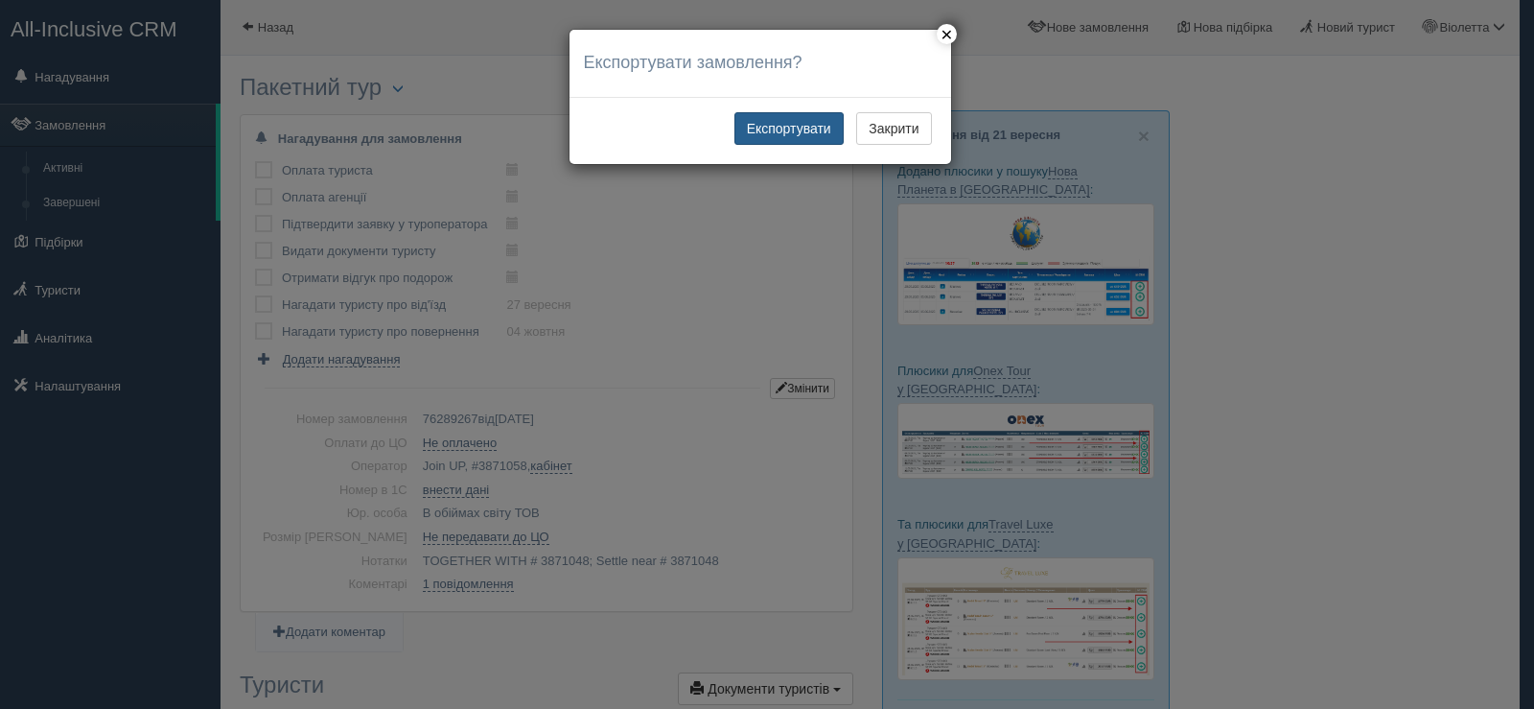
click at [786, 128] on button "Експортувати" at bounding box center [788, 128] width 109 height 33
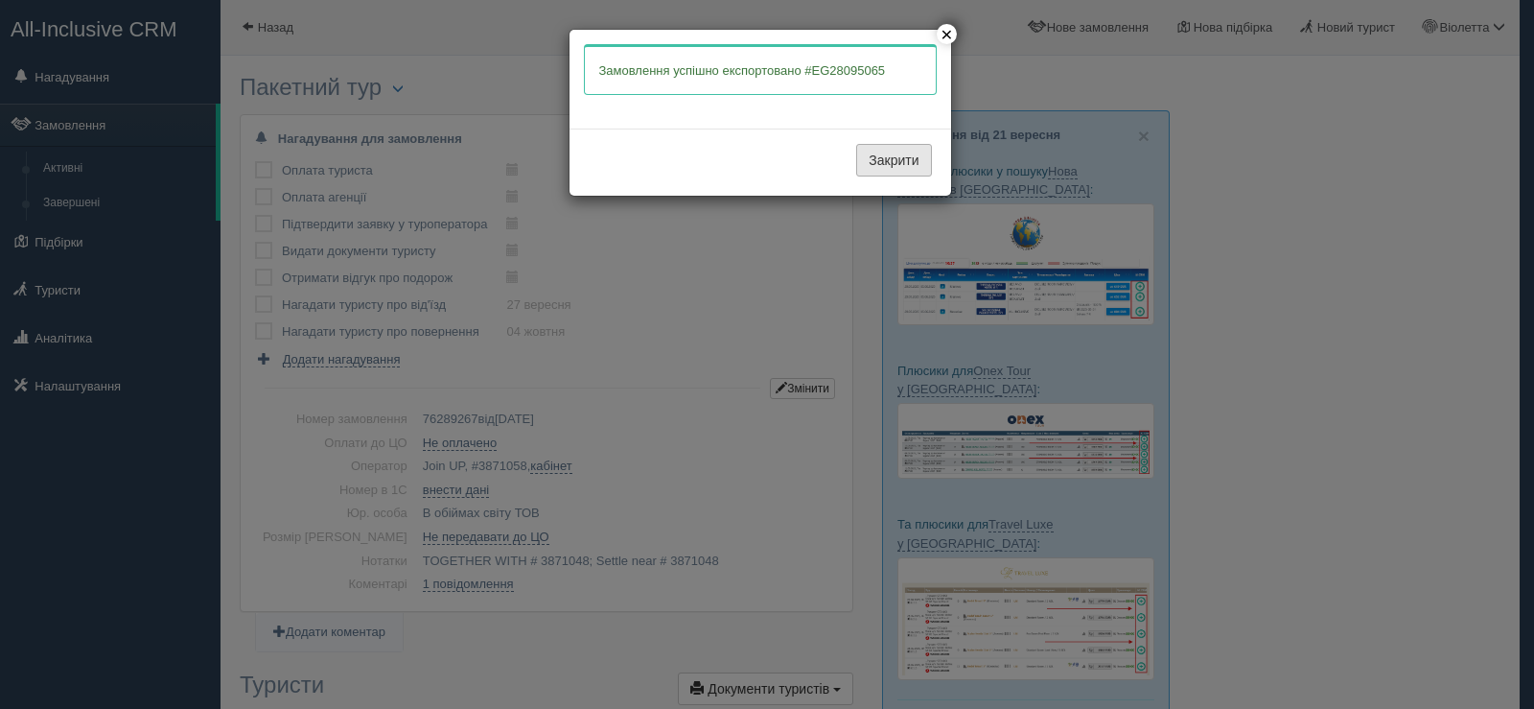
click at [874, 155] on button "Закрити" at bounding box center [893, 160] width 75 height 33
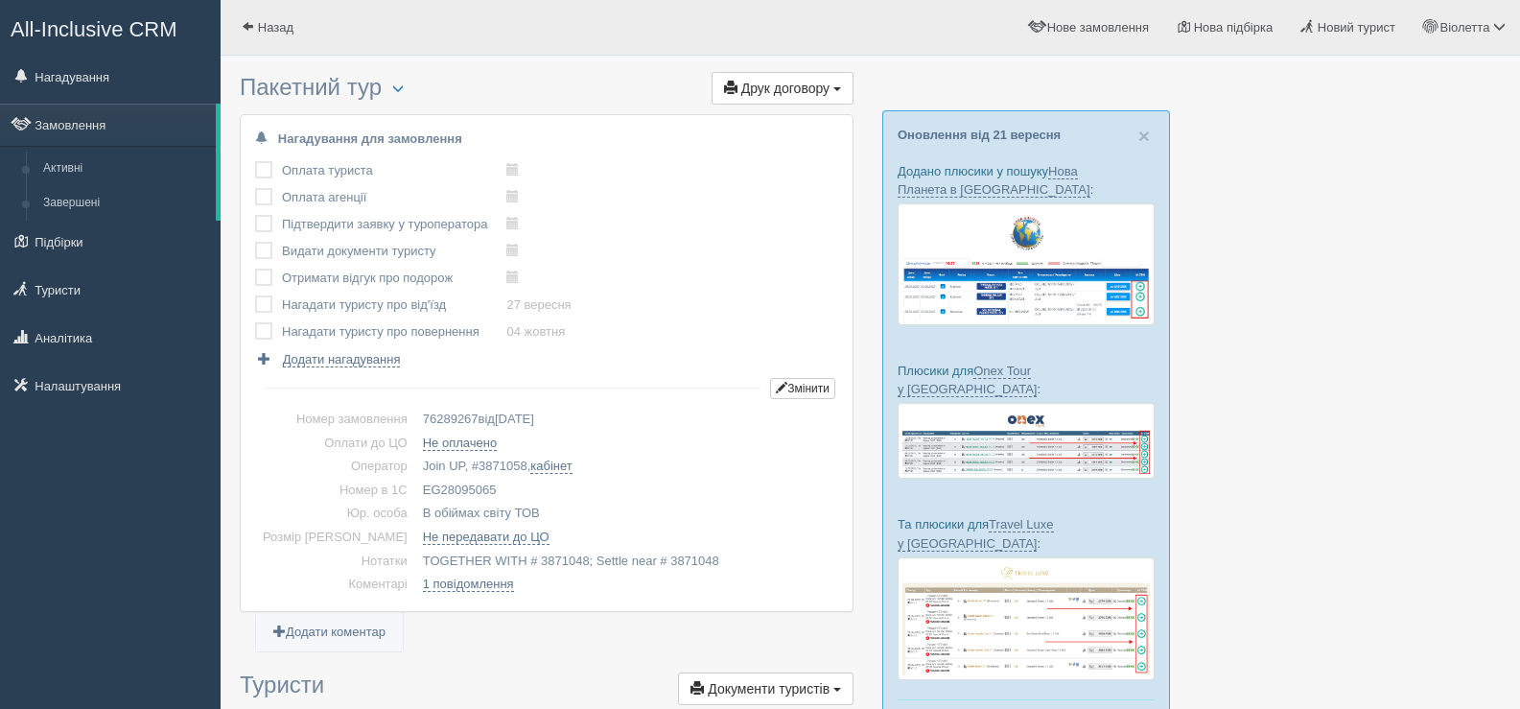
drag, startPoint x: 462, startPoint y: 485, endPoint x: 390, endPoint y: 486, distance: 71.9
click at [415, 486] on td "EG28095065" at bounding box center [626, 490] width 423 height 24
copy td "EG28095065"
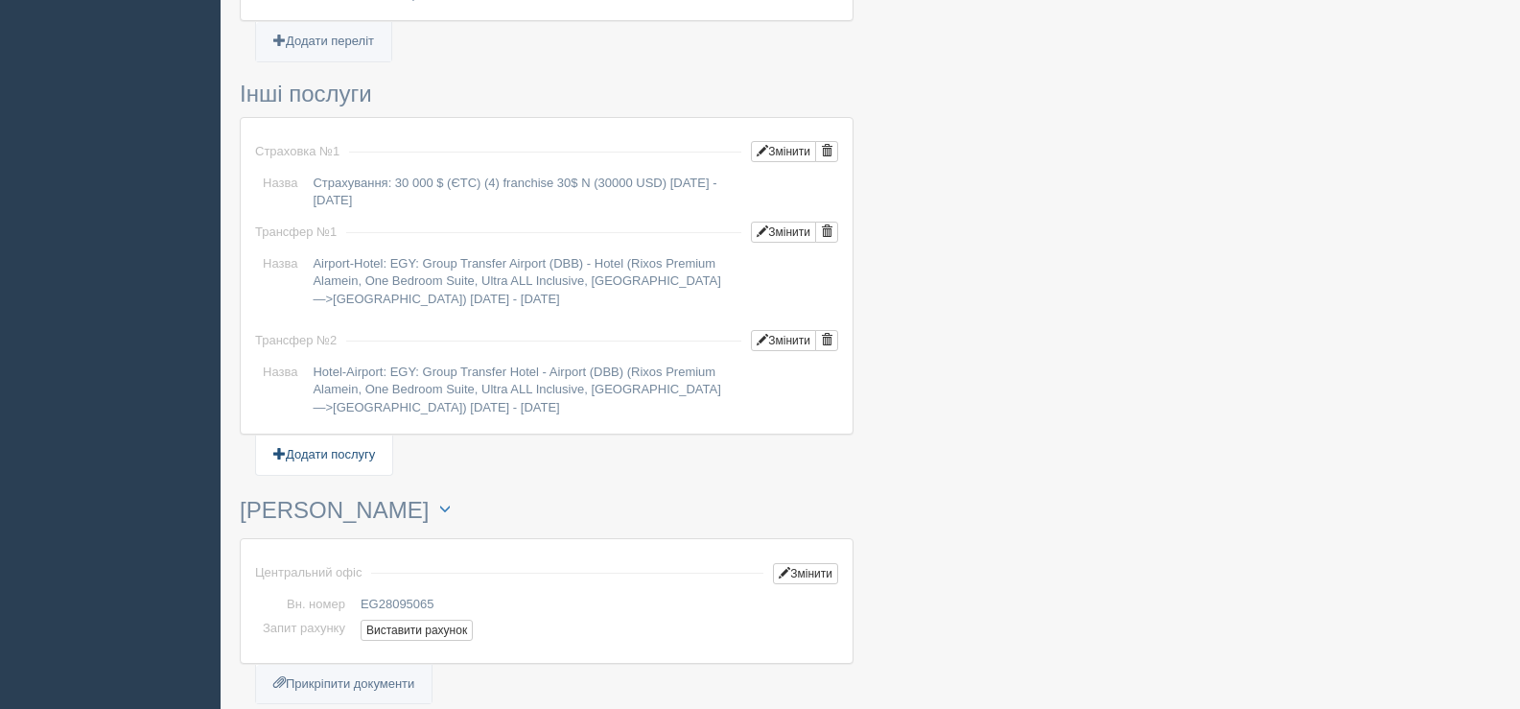
scroll to position [1630, 0]
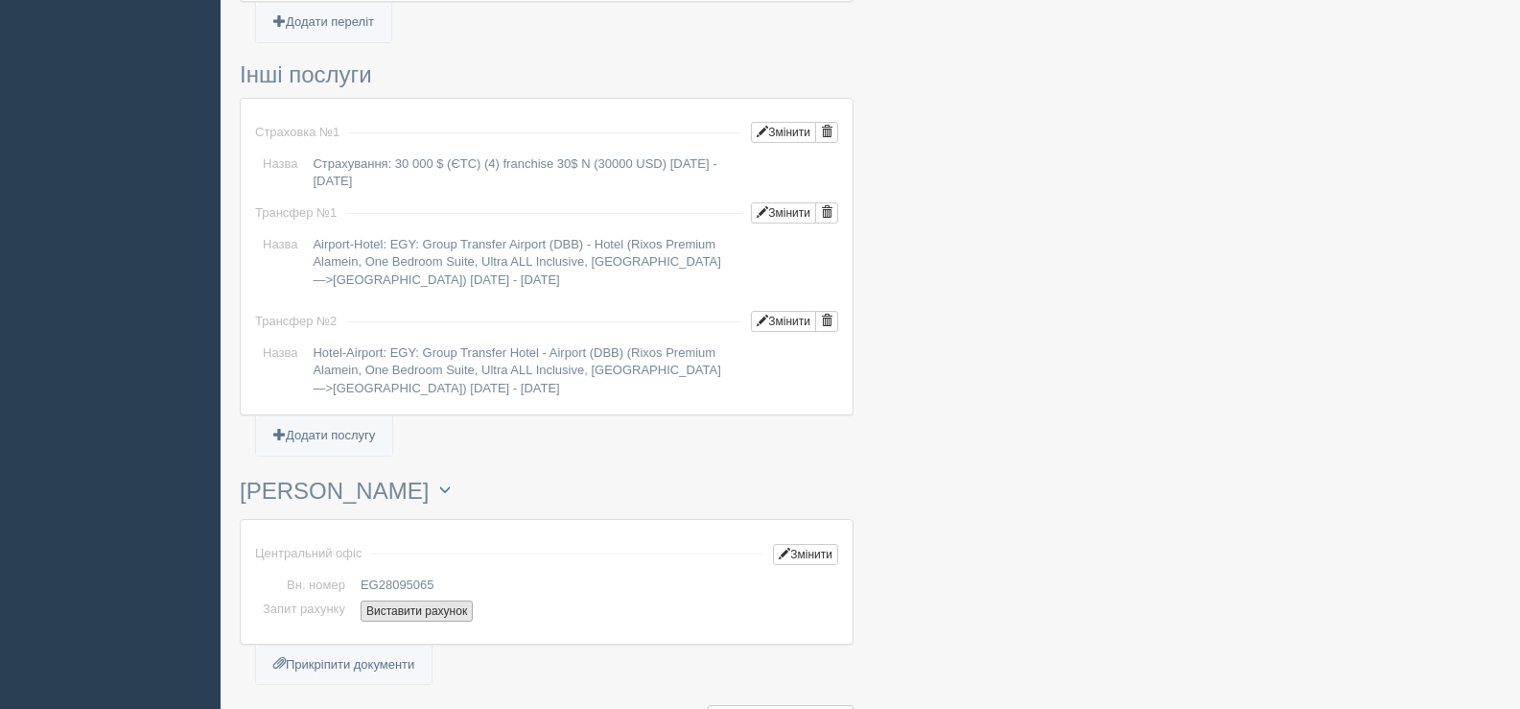
click at [394, 602] on button "Виставити рахунок" at bounding box center [417, 610] width 112 height 21
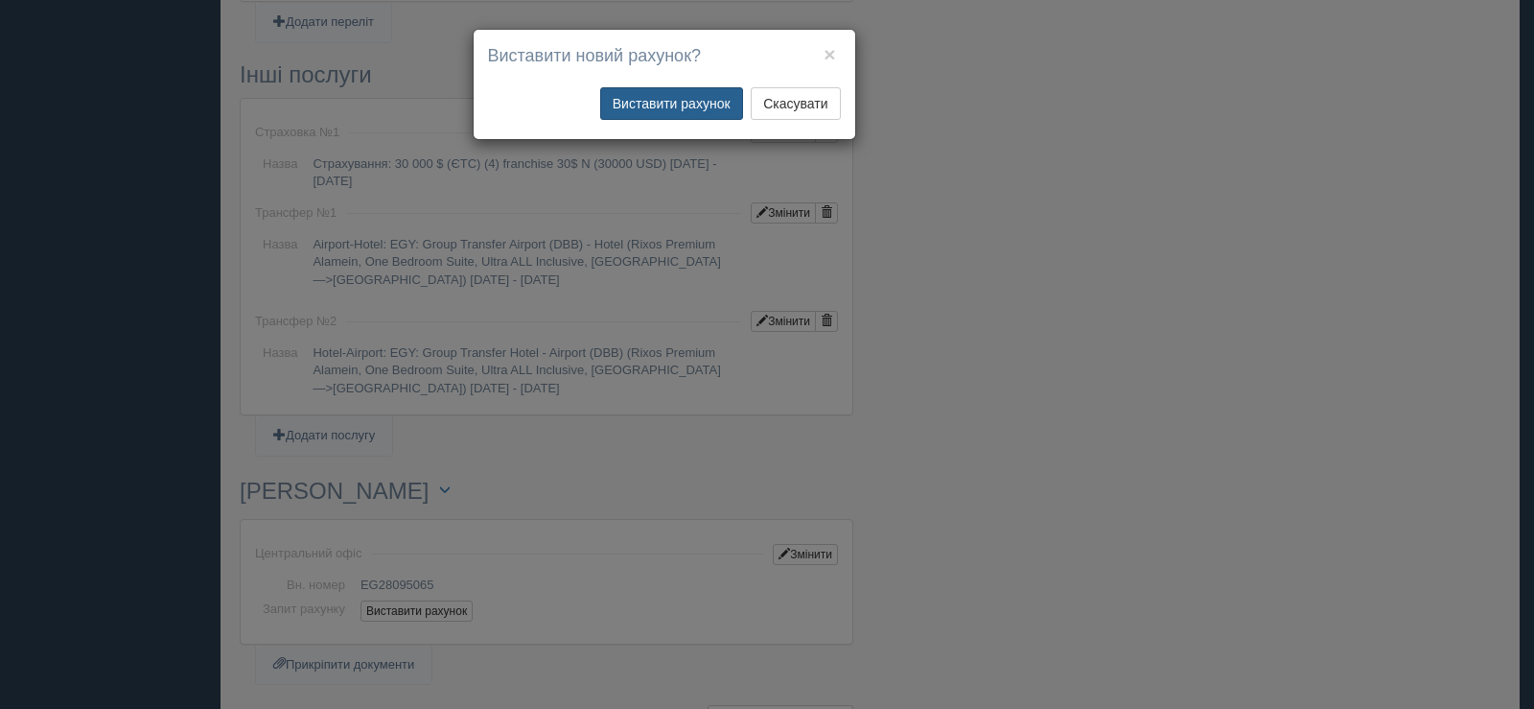
click at [680, 108] on button "Виставити рахунок" at bounding box center [671, 103] width 143 height 33
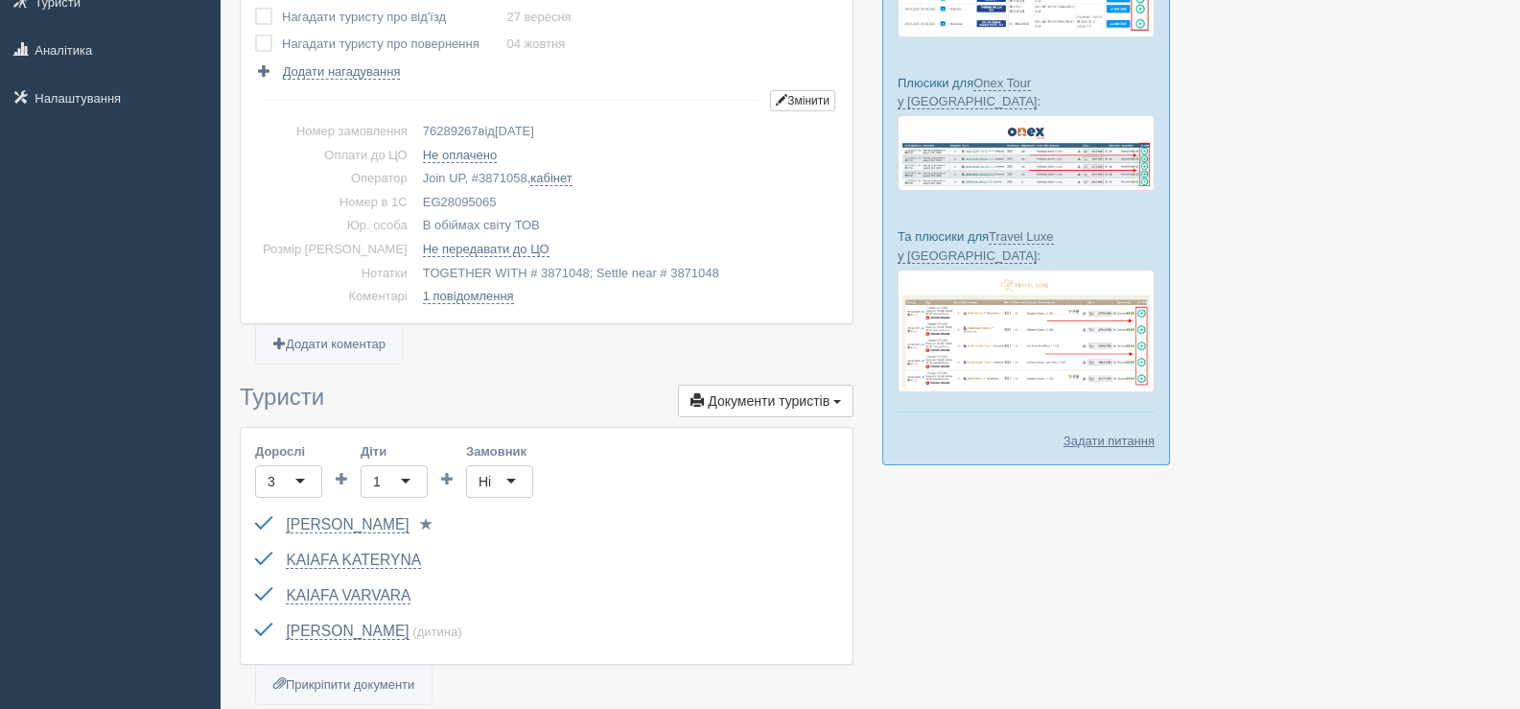
scroll to position [0, 0]
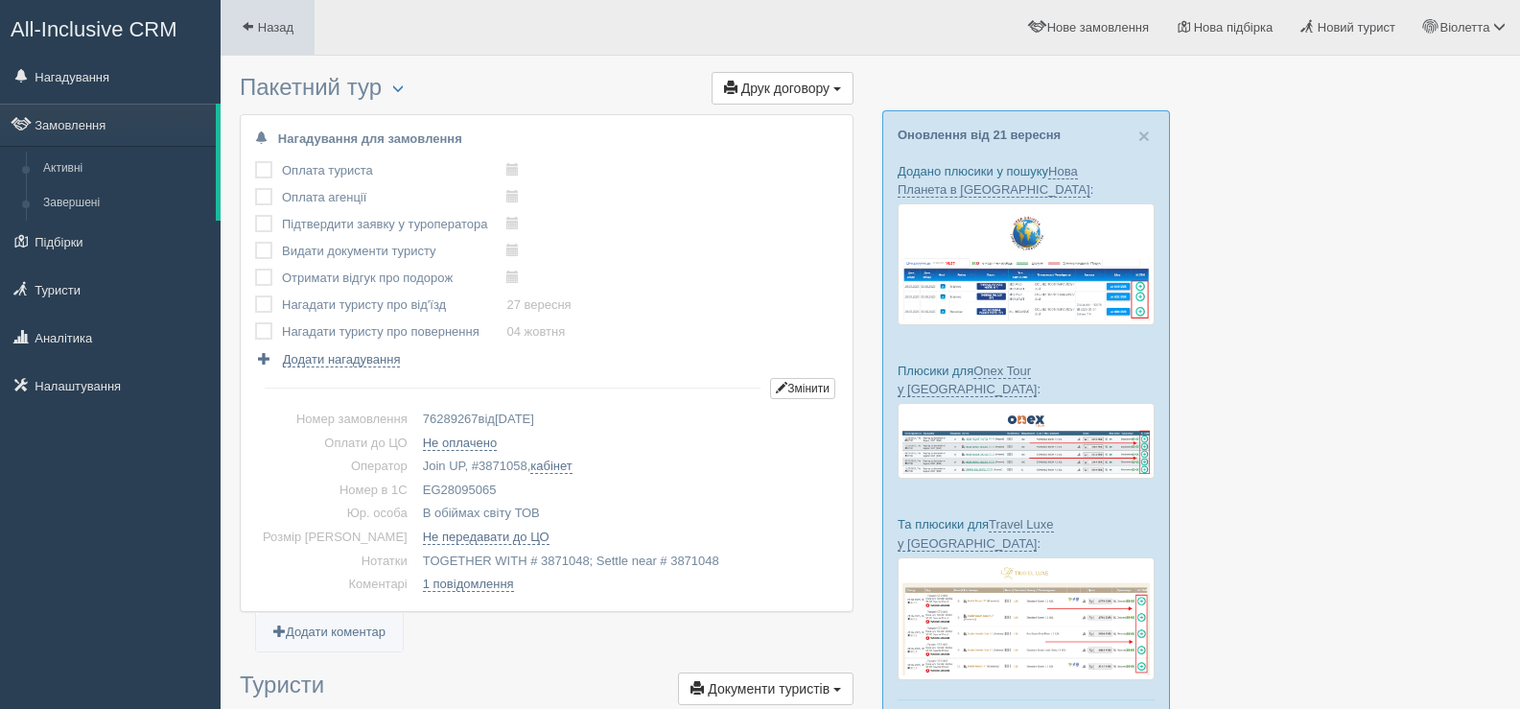
click at [243, 22] on span at bounding box center [248, 26] width 12 height 12
